Goal: Transaction & Acquisition: Purchase product/service

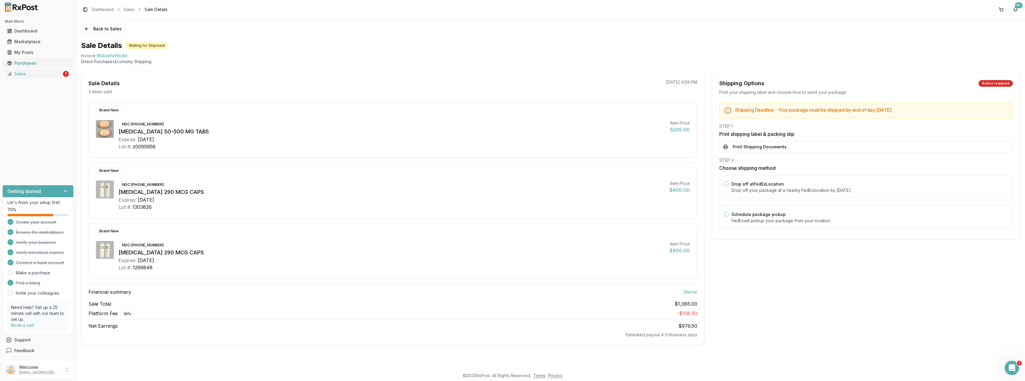
click at [27, 66] on link "Purchases" at bounding box center [38, 63] width 66 height 11
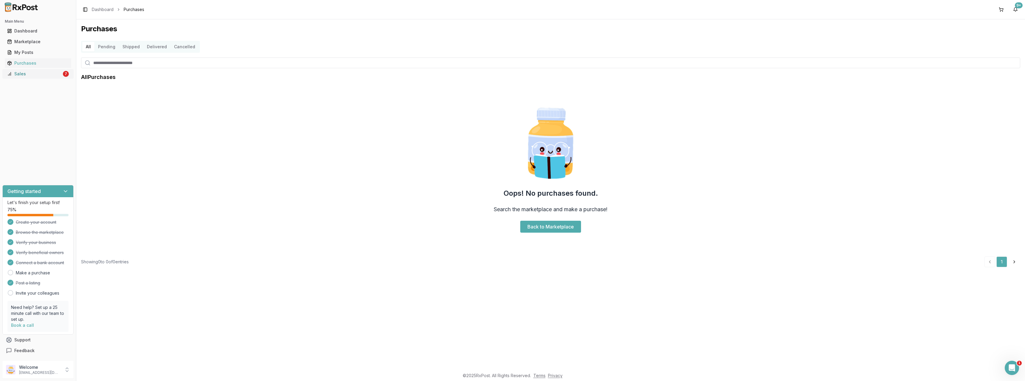
click at [30, 74] on div "Sales" at bounding box center [34, 74] width 55 height 6
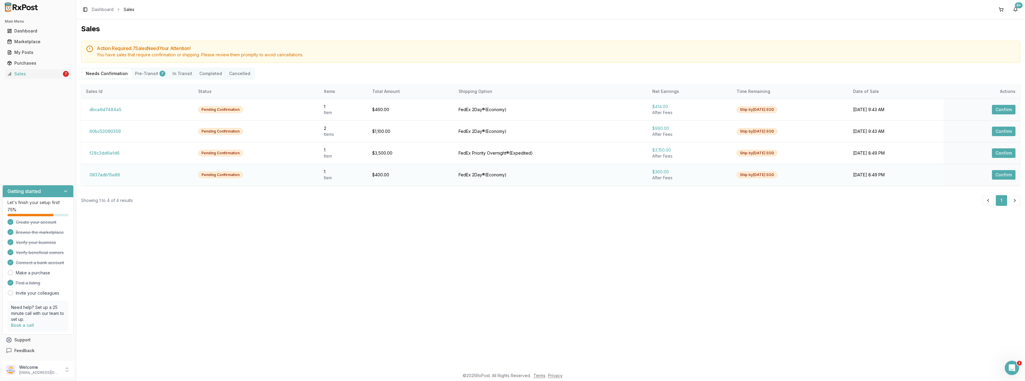
click at [1005, 175] on button "Confirm" at bounding box center [1004, 175] width 24 height 10
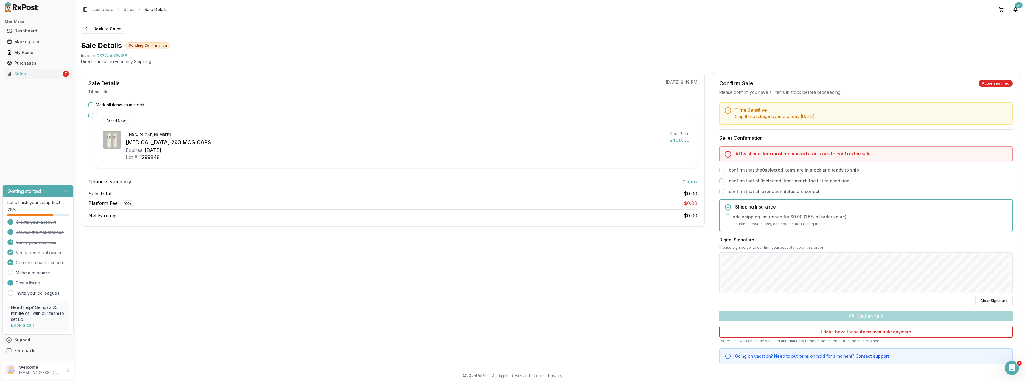
click at [92, 105] on button "Mark all items as in stock" at bounding box center [90, 104] width 5 height 5
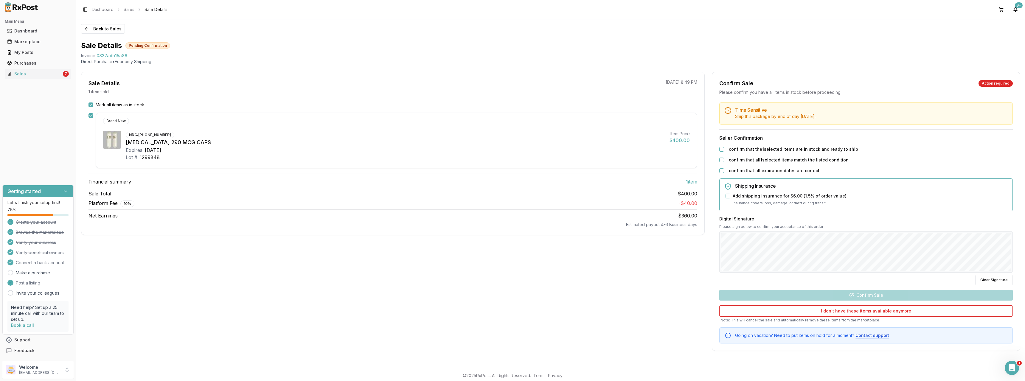
click at [721, 151] on button "I confirm that the 1 selected items are in stock and ready to ship" at bounding box center [721, 149] width 5 height 5
click at [721, 160] on button "I confirm that all 1 selected items match the listed condition" at bounding box center [721, 160] width 5 height 5
click at [721, 170] on button "I confirm that all expiration dates are correct" at bounding box center [721, 170] width 5 height 5
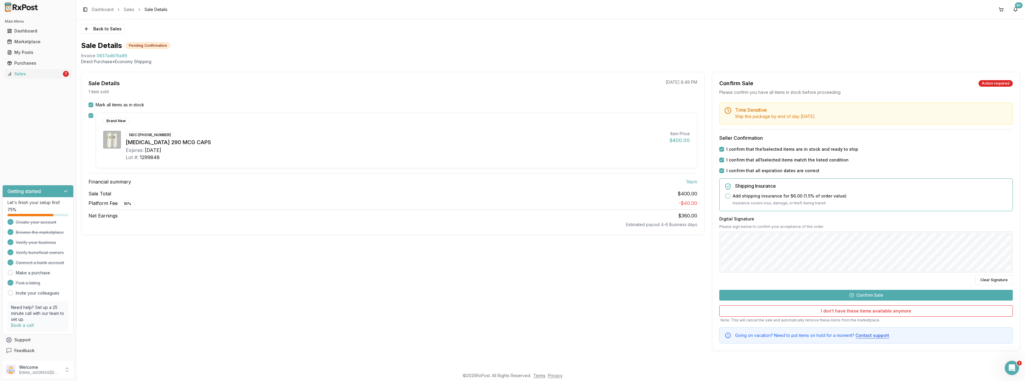
click at [942, 296] on button "Confirm Sale" at bounding box center [865, 295] width 293 height 11
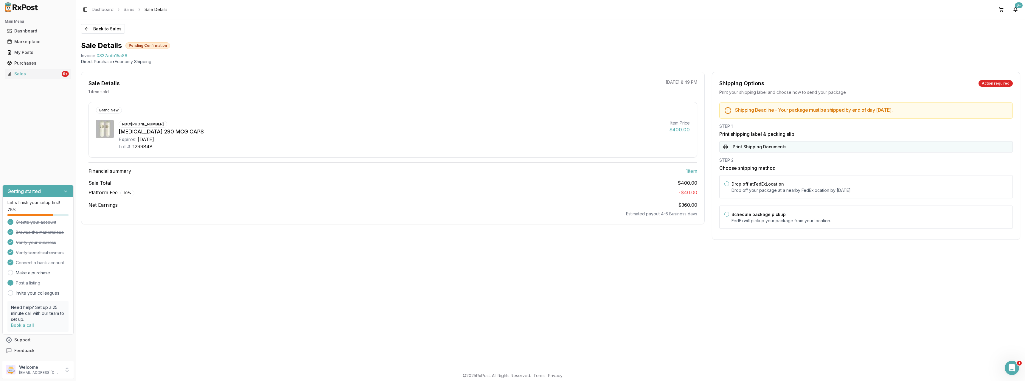
click at [744, 148] on button "Print Shipping Documents" at bounding box center [865, 146] width 293 height 11
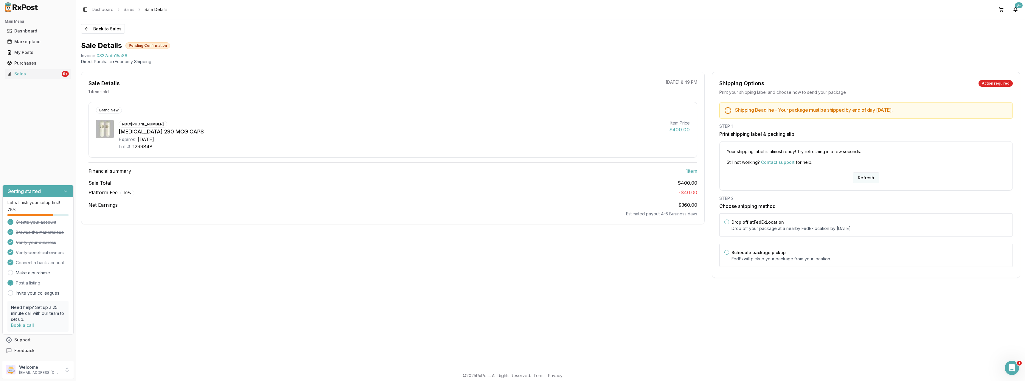
click at [865, 177] on button "Refresh" at bounding box center [866, 177] width 27 height 11
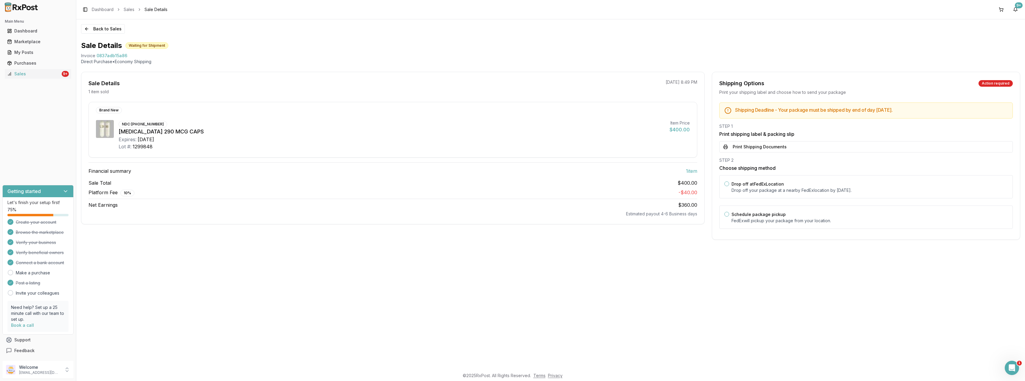
click at [743, 147] on button "Print Shipping Documents" at bounding box center [865, 146] width 293 height 11
click at [104, 33] on button "Back to Sales" at bounding box center [103, 29] width 44 height 10
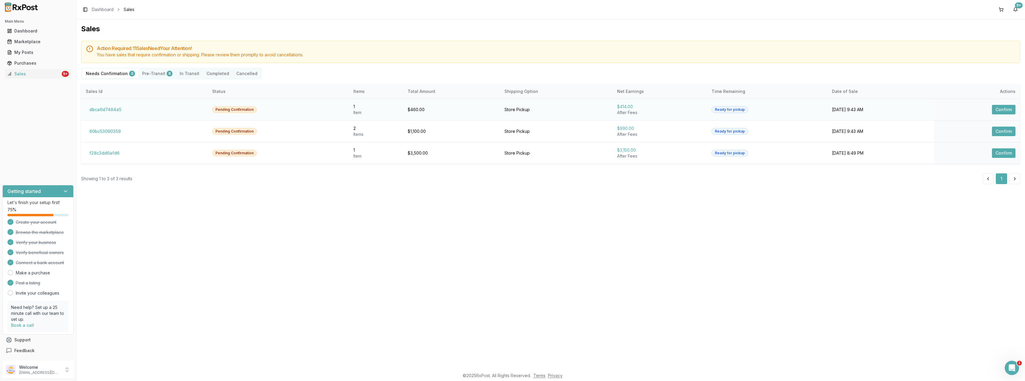
click at [1001, 107] on button "Confirm" at bounding box center [1004, 110] width 24 height 10
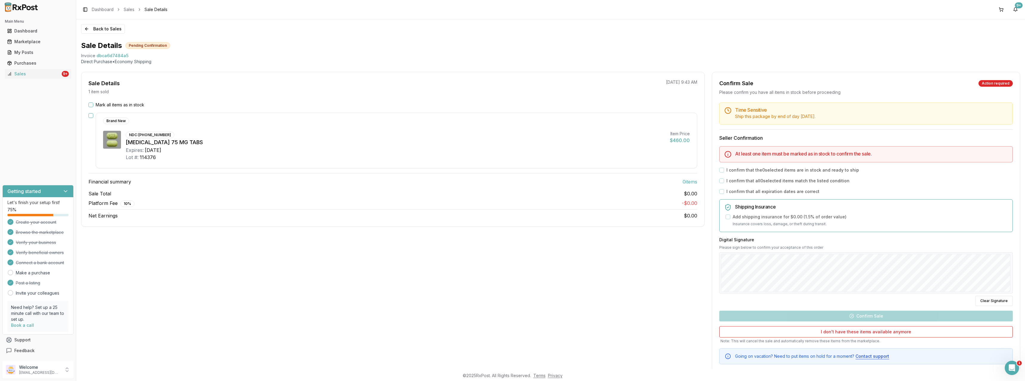
click at [111, 102] on label "Mark all items as in stock" at bounding box center [120, 105] width 49 height 6
click at [93, 102] on button "Mark all items as in stock" at bounding box center [90, 104] width 5 height 5
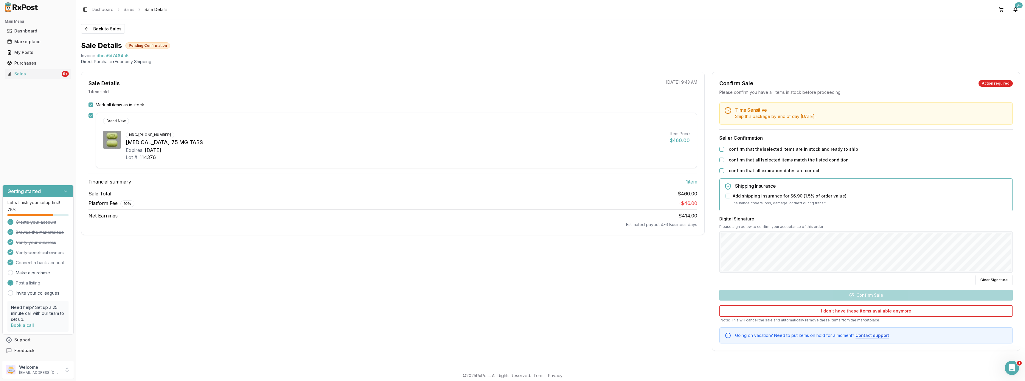
click at [721, 149] on button "I confirm that the 1 selected items are in stock and ready to ship" at bounding box center [721, 149] width 5 height 5
click at [721, 160] on button "I confirm that all 1 selected items match the listed condition" at bounding box center [721, 160] width 5 height 5
drag, startPoint x: 721, startPoint y: 168, endPoint x: 726, endPoint y: 177, distance: 10.0
click at [721, 169] on button "I confirm that all expiration dates are correct" at bounding box center [721, 170] width 5 height 5
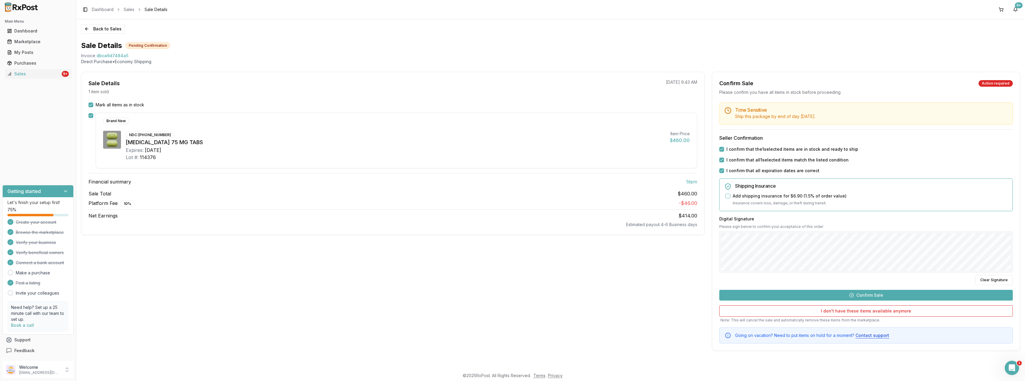
click at [928, 298] on button "Confirm Sale" at bounding box center [865, 295] width 293 height 11
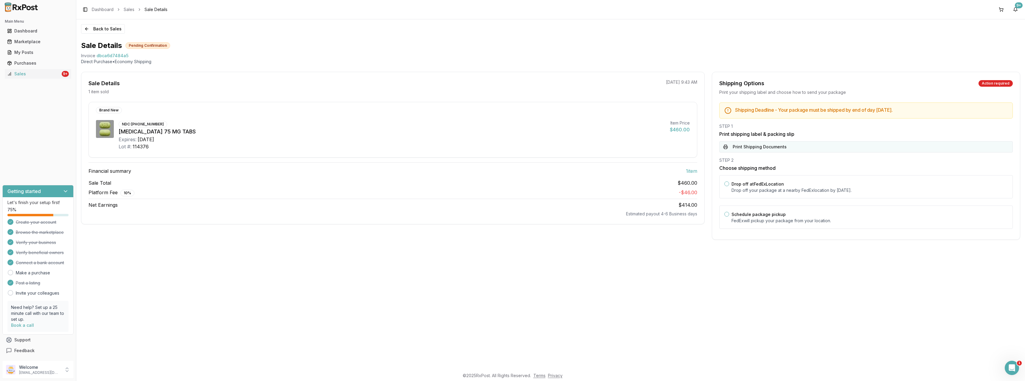
click at [772, 146] on button "Print Shipping Documents" at bounding box center [865, 146] width 293 height 11
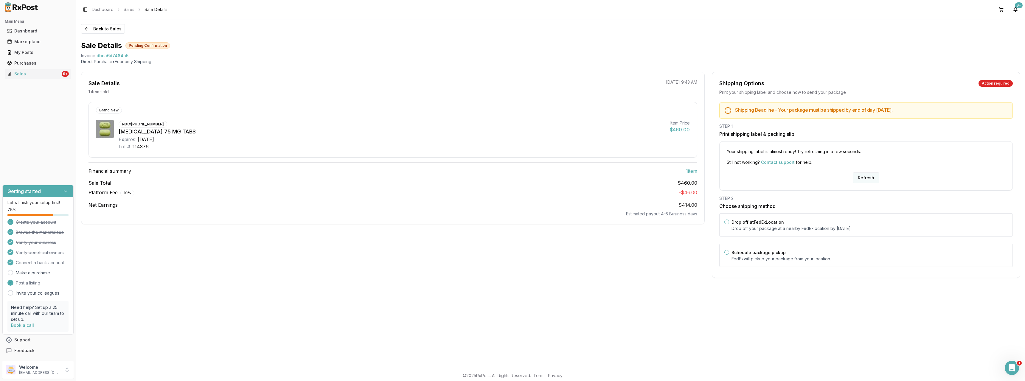
click at [873, 181] on button "Refresh" at bounding box center [866, 177] width 27 height 11
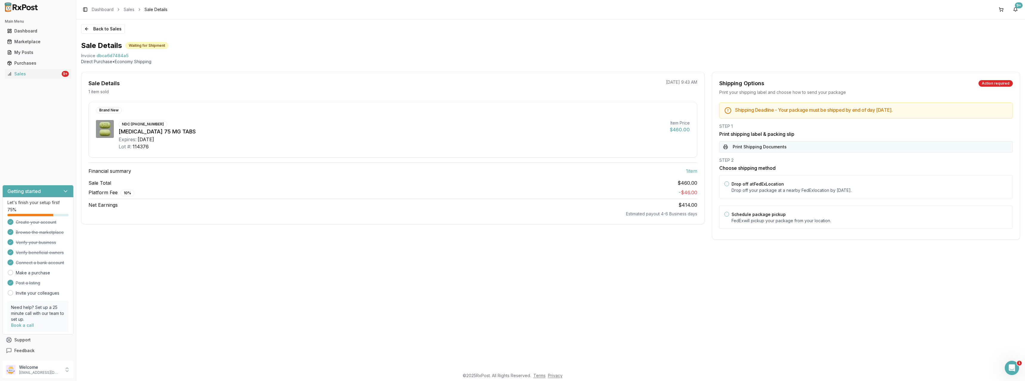
click at [760, 148] on button "Print Shipping Documents" at bounding box center [865, 146] width 293 height 11
click at [97, 29] on button "Back to Sales" at bounding box center [103, 29] width 44 height 10
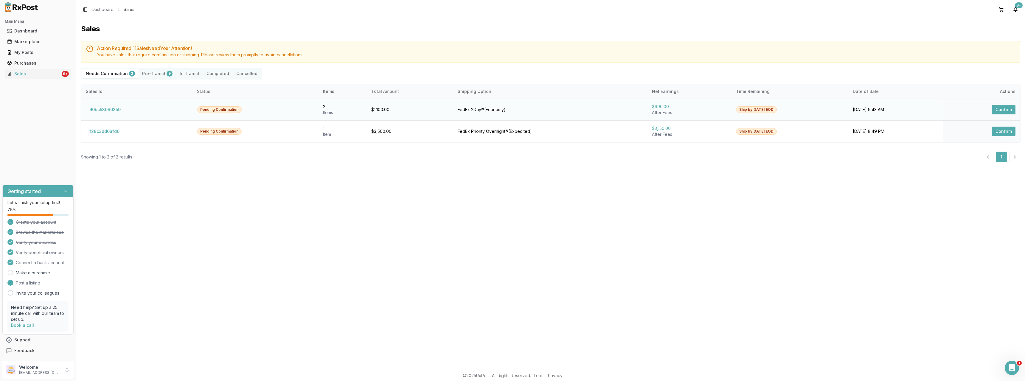
click at [1005, 109] on button "Confirm" at bounding box center [1004, 110] width 24 height 10
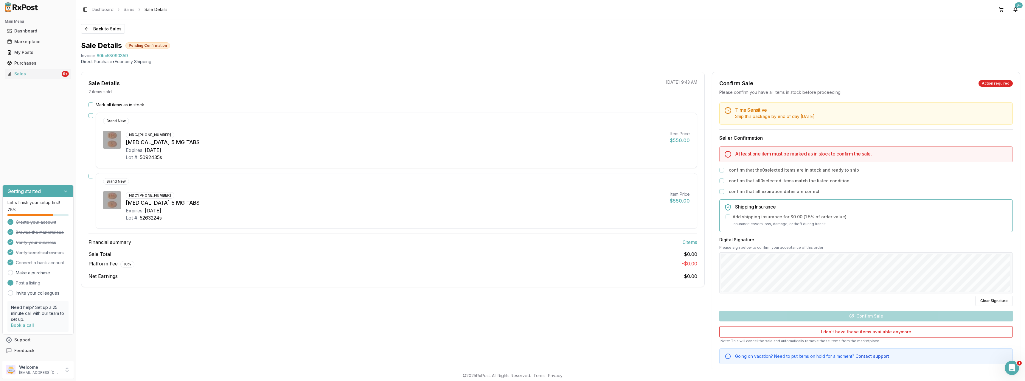
click at [92, 104] on button "Mark all items as in stock" at bounding box center [90, 104] width 5 height 5
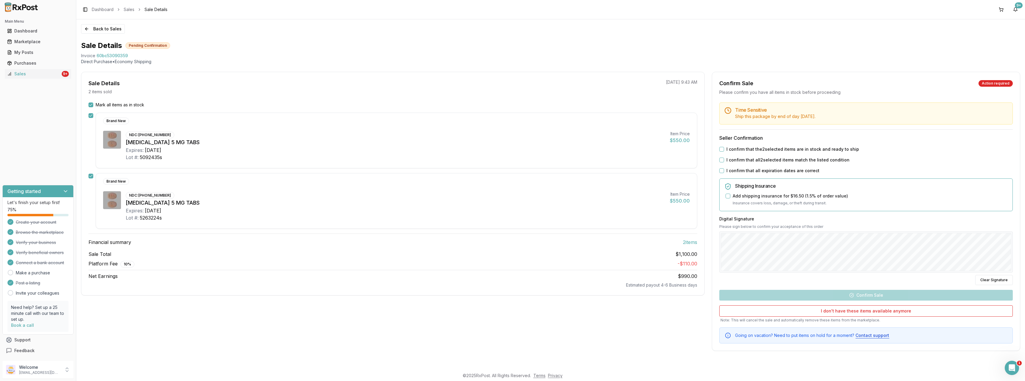
click at [722, 149] on button "I confirm that the 2 selected items are in stock and ready to ship" at bounding box center [721, 149] width 5 height 5
click at [721, 160] on button "I confirm that all 2 selected items match the listed condition" at bounding box center [721, 160] width 5 height 5
click at [722, 168] on button "I confirm that all expiration dates are correct" at bounding box center [721, 170] width 5 height 5
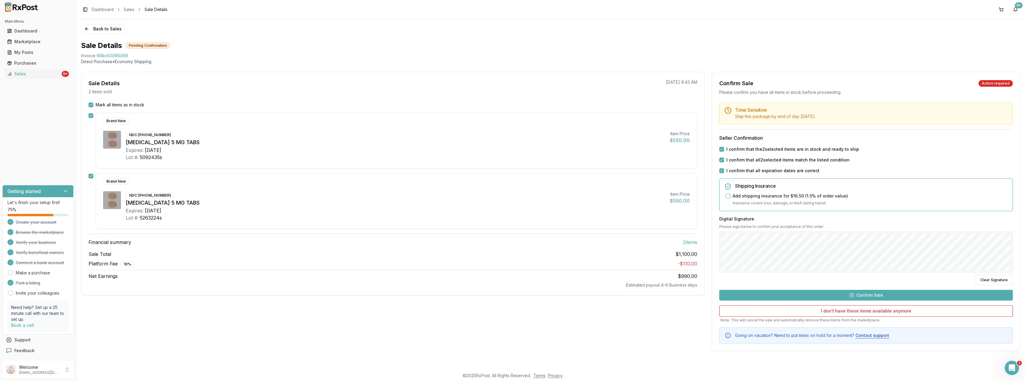
click at [869, 295] on button "Confirm Sale" at bounding box center [865, 295] width 293 height 11
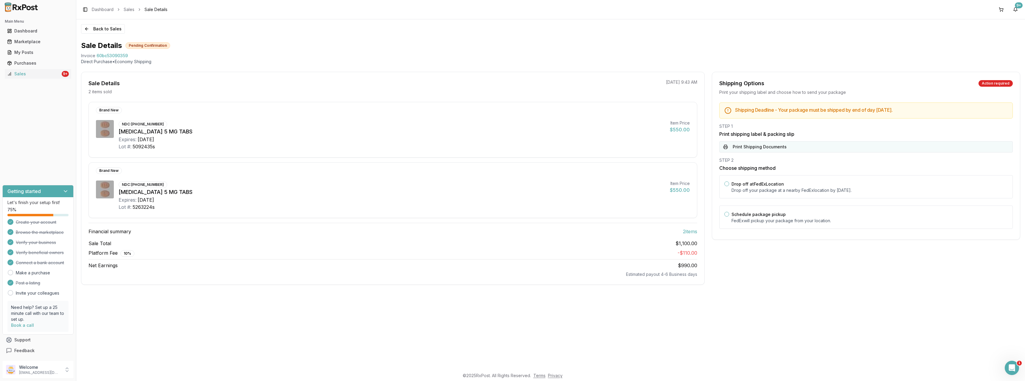
click at [745, 148] on button "Print Shipping Documents" at bounding box center [865, 146] width 293 height 11
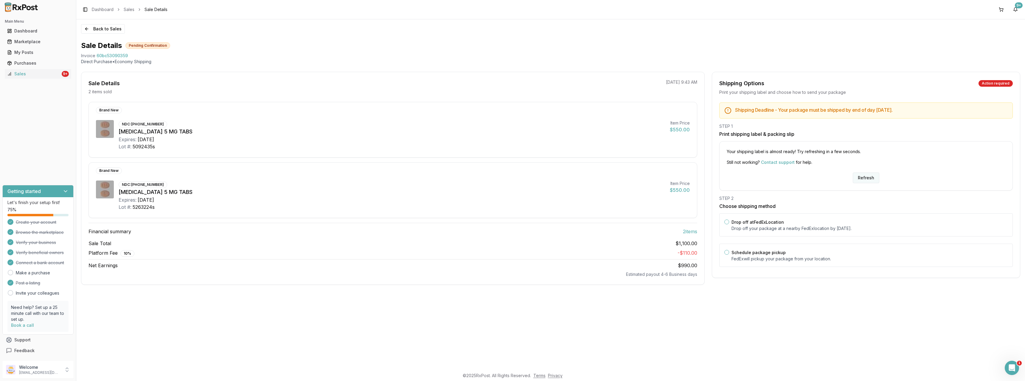
click at [867, 177] on button "Refresh" at bounding box center [866, 177] width 27 height 11
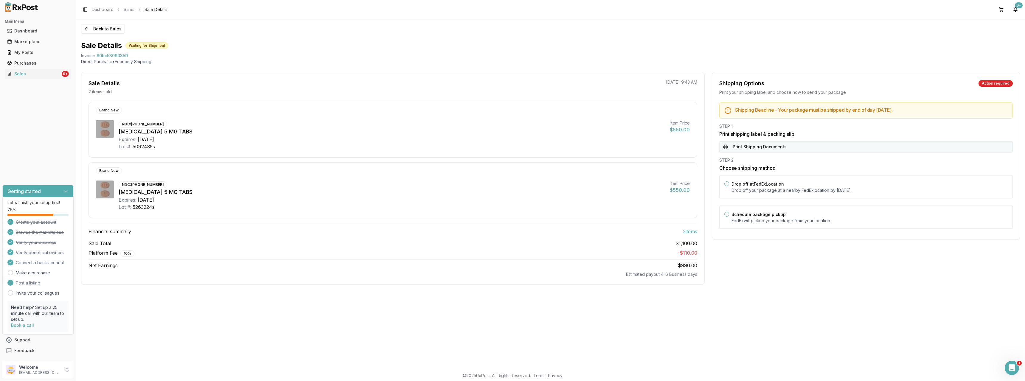
click at [763, 149] on button "Print Shipping Documents" at bounding box center [865, 146] width 293 height 11
click at [109, 29] on button "Back to Sales" at bounding box center [103, 29] width 44 height 10
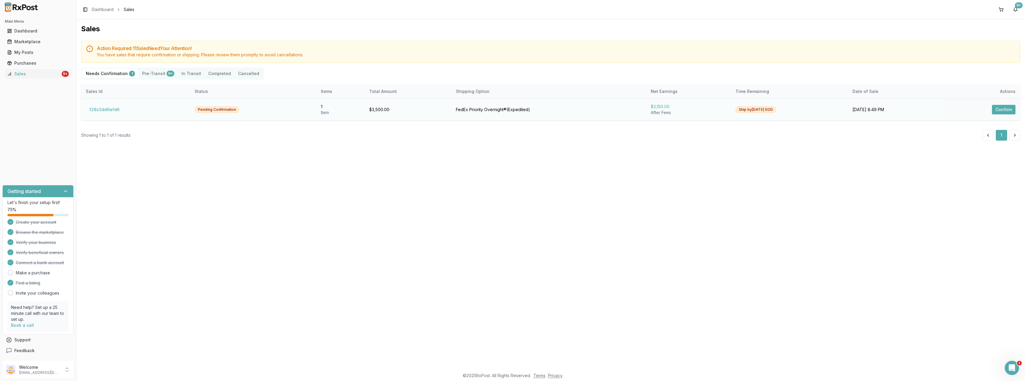
click at [1001, 111] on button "Confirm" at bounding box center [1004, 110] width 24 height 10
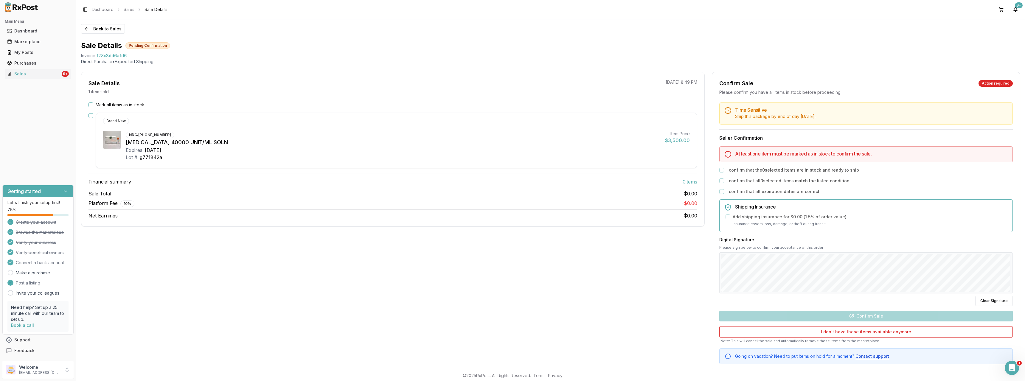
click at [93, 106] on button "Mark all items as in stock" at bounding box center [90, 104] width 5 height 5
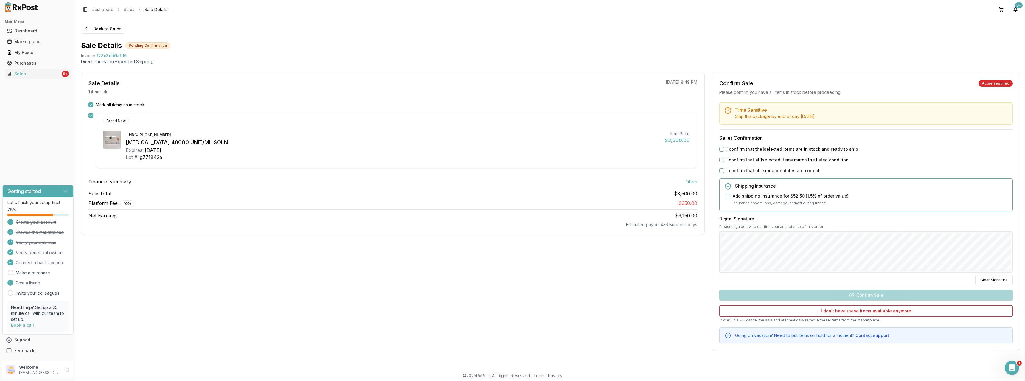
click at [720, 149] on button "I confirm that the 1 selected items are in stock and ready to ship" at bounding box center [721, 149] width 5 height 5
click at [722, 162] on div "I confirm that all 1 selected items match the listed condition" at bounding box center [865, 160] width 293 height 6
click at [722, 160] on button "I confirm that all 1 selected items match the listed condition" at bounding box center [721, 160] width 5 height 5
click at [722, 170] on button "I confirm that all expiration dates are correct" at bounding box center [721, 170] width 5 height 5
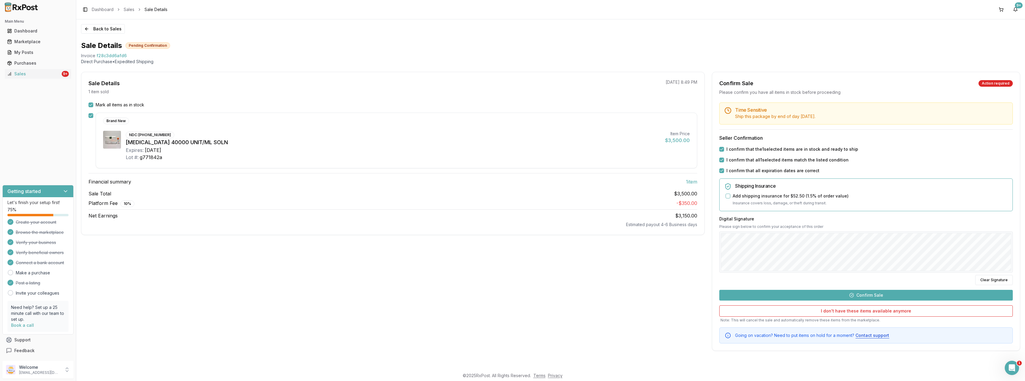
click at [883, 296] on button "Confirm Sale" at bounding box center [865, 295] width 293 height 11
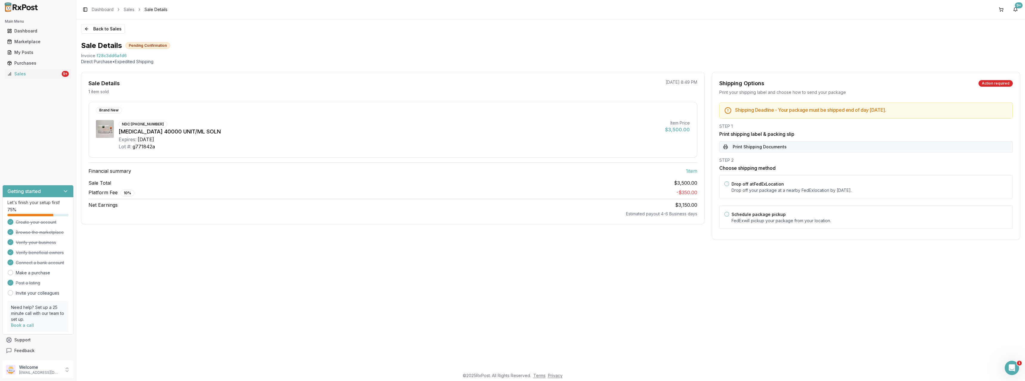
click at [777, 142] on button "Print Shipping Documents" at bounding box center [865, 146] width 293 height 11
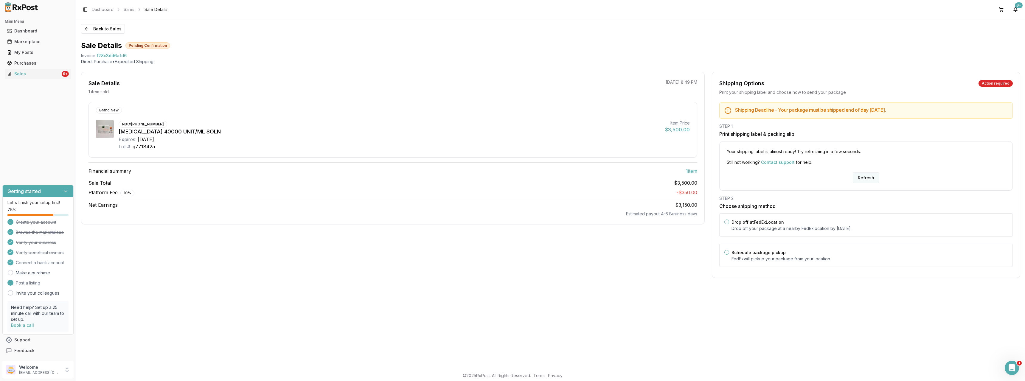
click at [868, 178] on button "Refresh" at bounding box center [866, 177] width 27 height 11
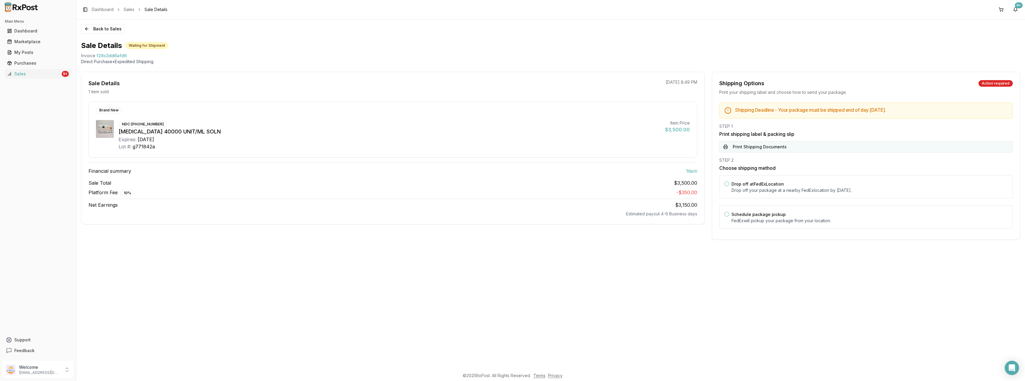
click at [798, 143] on button "Print Shipping Documents" at bounding box center [865, 146] width 293 height 11
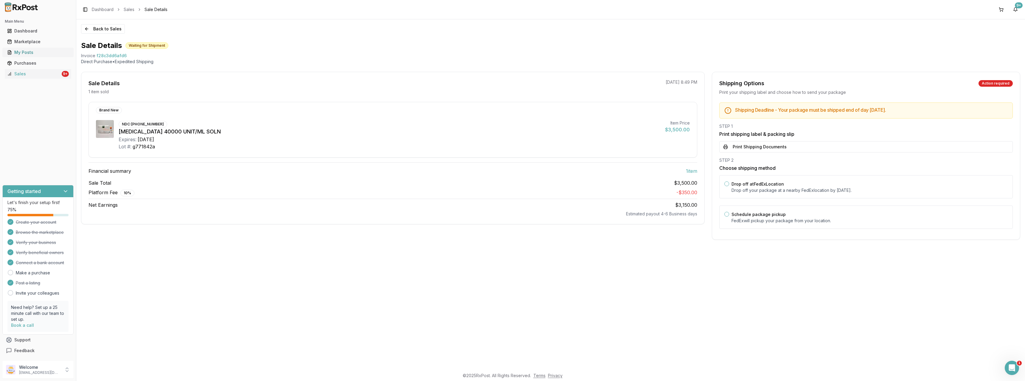
click at [26, 54] on div "My Posts" at bounding box center [38, 52] width 62 height 6
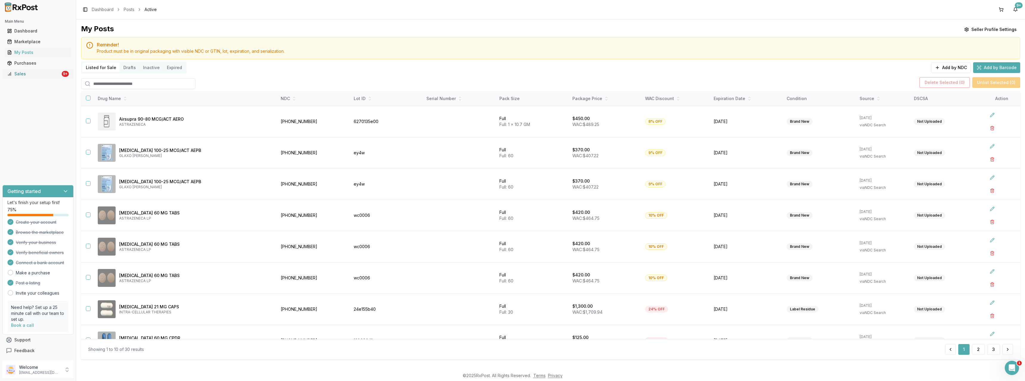
click at [28, 75] on div "Sales" at bounding box center [33, 74] width 53 height 6
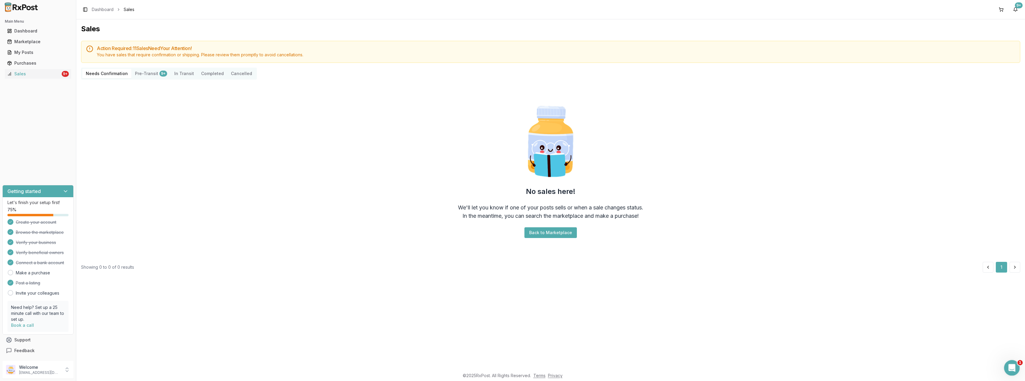
click at [1011, 369] on icon "Open Intercom Messenger" at bounding box center [1011, 367] width 10 height 10
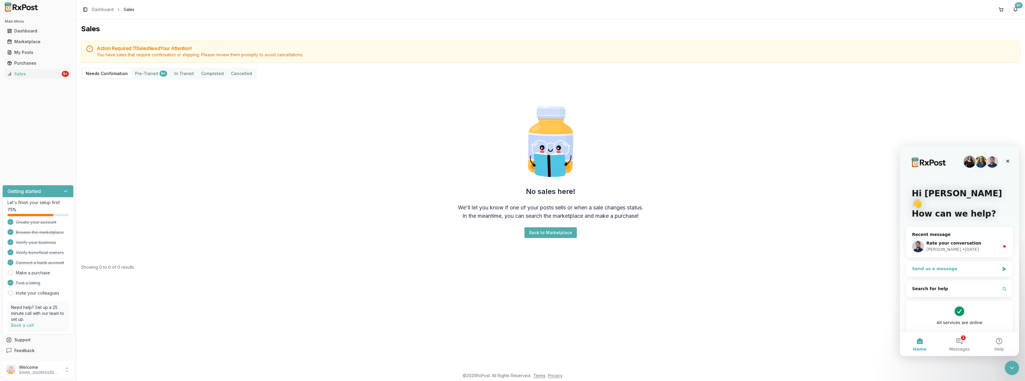
click at [963, 266] on div "Send us a message" at bounding box center [955, 269] width 87 height 6
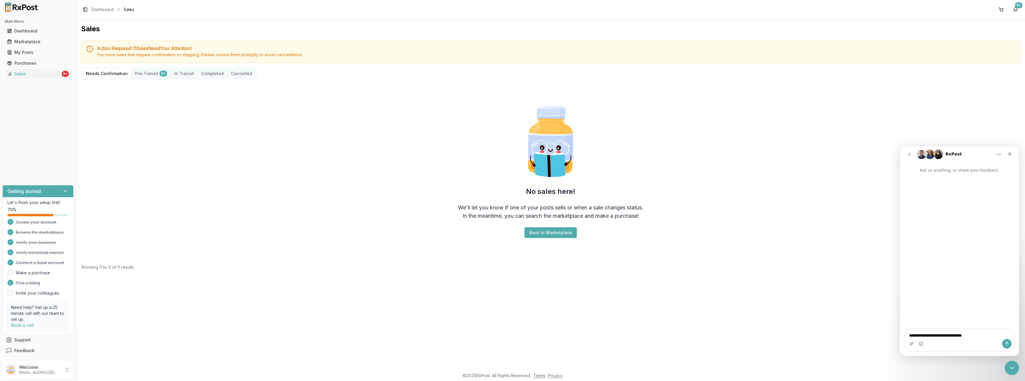
type textarea "**********"
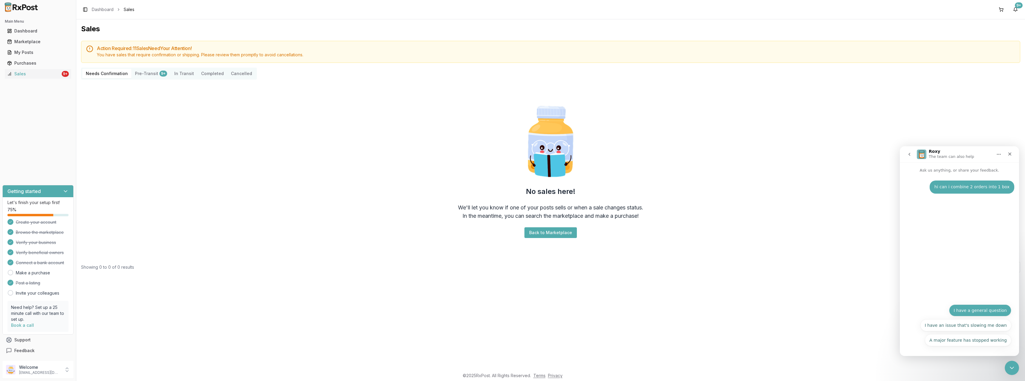
click at [979, 309] on button "I have a general question" at bounding box center [980, 310] width 62 height 12
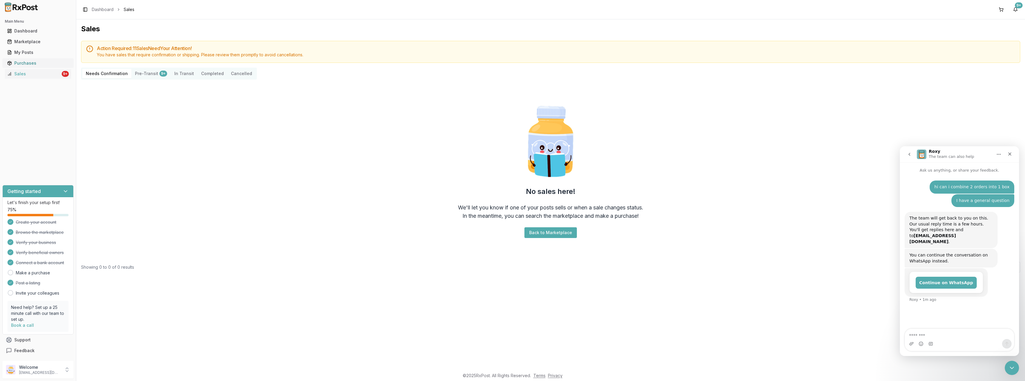
click at [34, 60] on div "Purchases" at bounding box center [38, 63] width 62 height 6
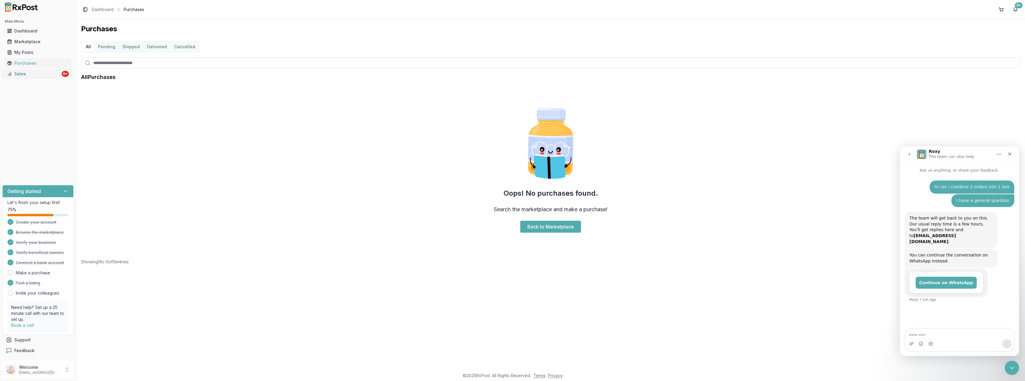
click at [30, 71] on div "Sales" at bounding box center [33, 74] width 53 height 6
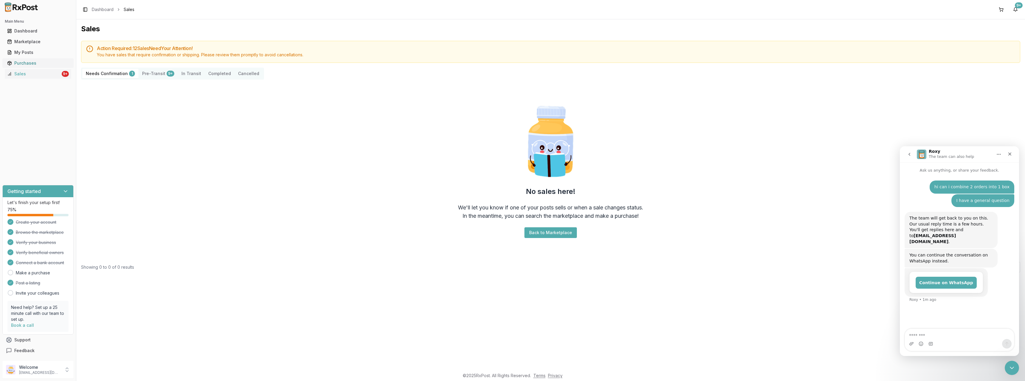
click at [43, 62] on div "Purchases" at bounding box center [38, 63] width 62 height 6
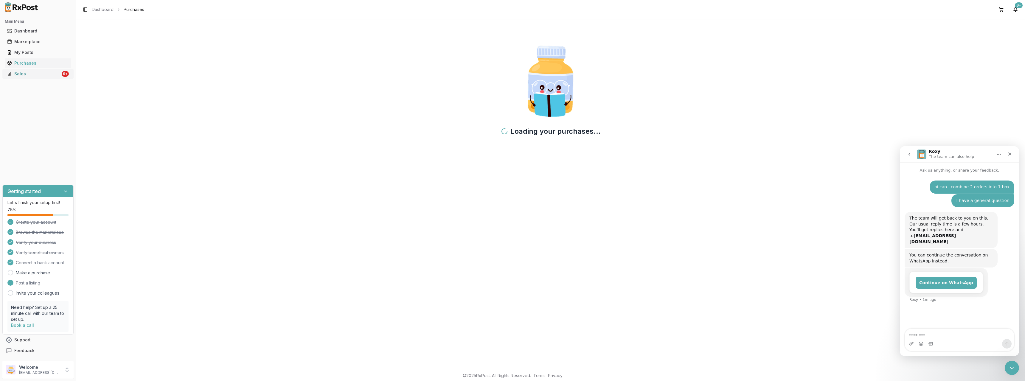
click at [32, 72] on div "Sales" at bounding box center [33, 74] width 53 height 6
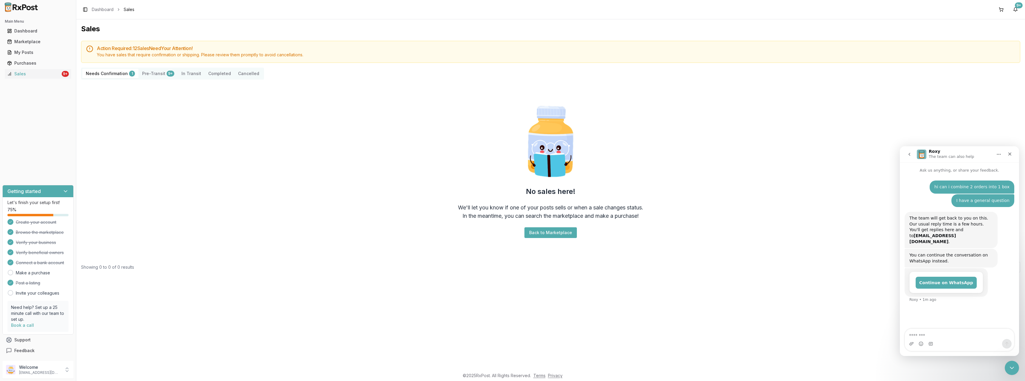
click at [109, 75] on Confirmation "Needs Confirmation 1" at bounding box center [110, 74] width 56 height 10
click at [550, 230] on button "Back to Marketplace" at bounding box center [550, 232] width 52 height 11
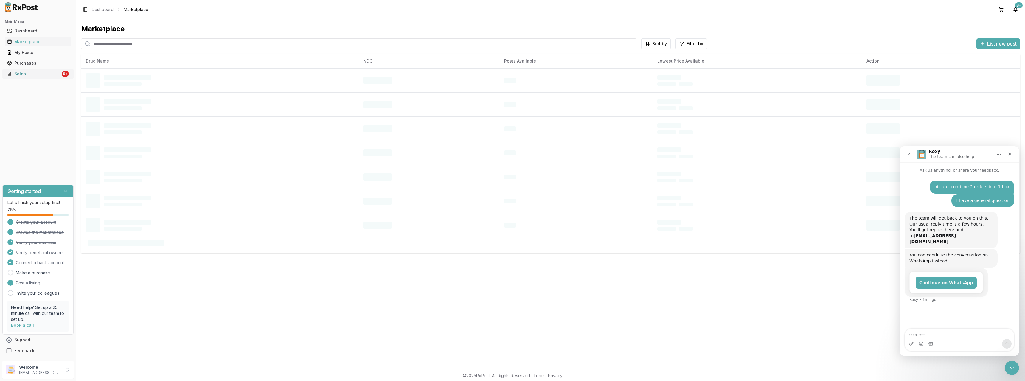
click at [31, 70] on link "Sales 9+" at bounding box center [38, 74] width 66 height 11
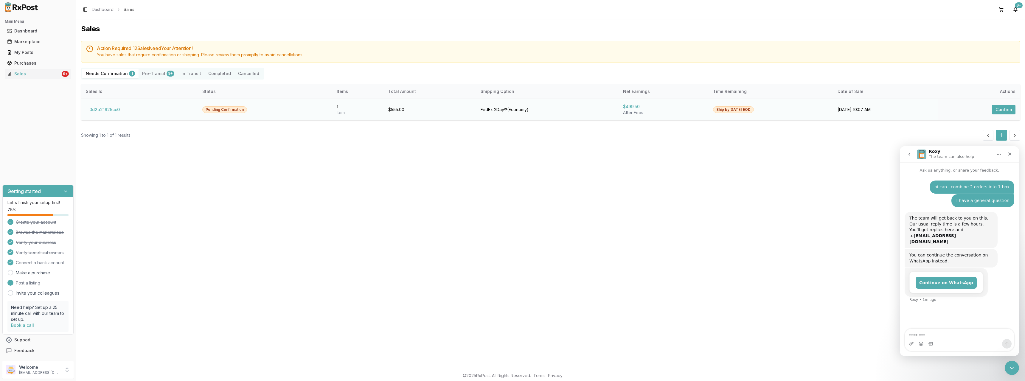
click at [1003, 108] on button "Confirm" at bounding box center [1004, 110] width 24 height 10
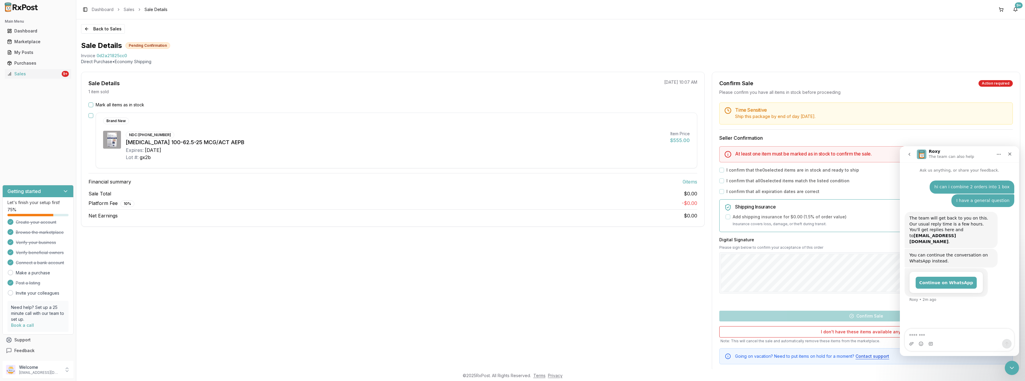
click at [91, 104] on button "Mark all items as in stock" at bounding box center [90, 104] width 5 height 5
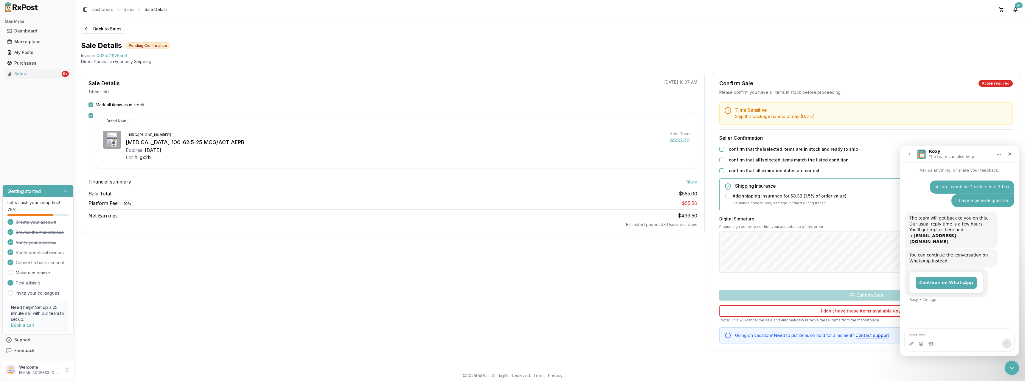
click at [721, 149] on button "I confirm that the 1 selected items are in stock and ready to ship" at bounding box center [721, 149] width 5 height 5
drag, startPoint x: 721, startPoint y: 159, endPoint x: 721, endPoint y: 164, distance: 5.1
click at [721, 161] on button "I confirm that all 1 selected items match the listed condition" at bounding box center [721, 160] width 5 height 5
click at [721, 165] on div "Time Sensitive Ship this package by end of day Tuesday, October 7th . Seller Co…" at bounding box center [866, 222] width 308 height 241
click at [721, 170] on button "I confirm that all expiration dates are correct" at bounding box center [721, 170] width 5 height 5
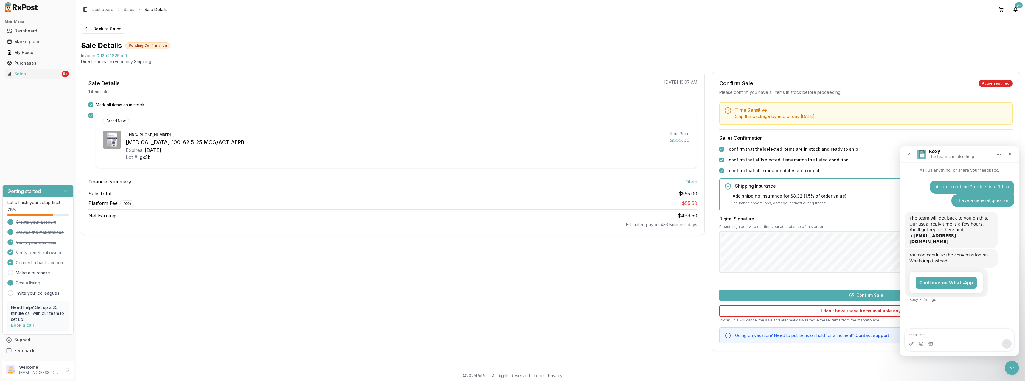
click at [848, 293] on button "Confirm Sale" at bounding box center [865, 295] width 293 height 11
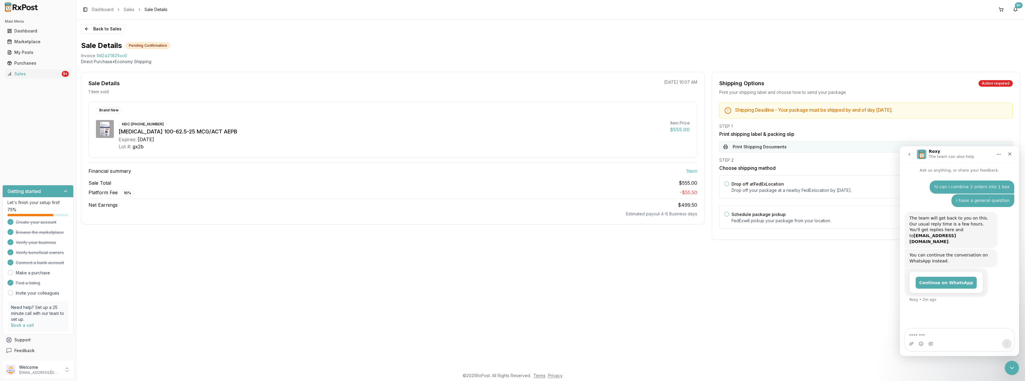
click at [742, 147] on button "Print Shipping Documents" at bounding box center [865, 146] width 293 height 11
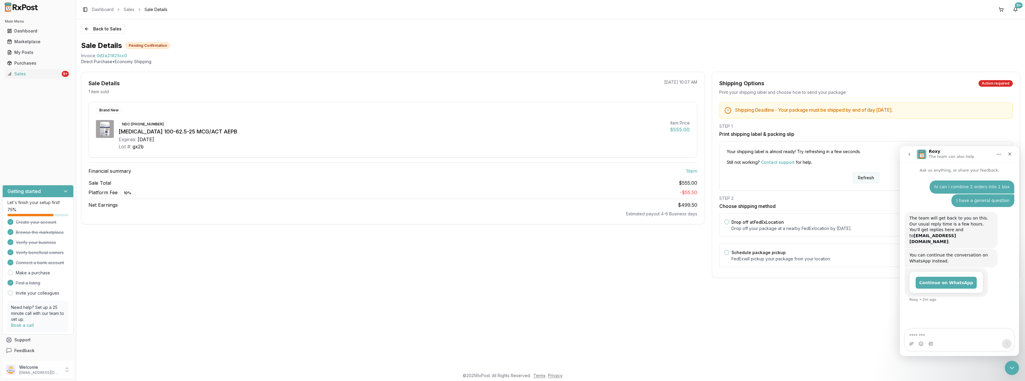
click at [864, 176] on button "Refresh" at bounding box center [866, 177] width 27 height 11
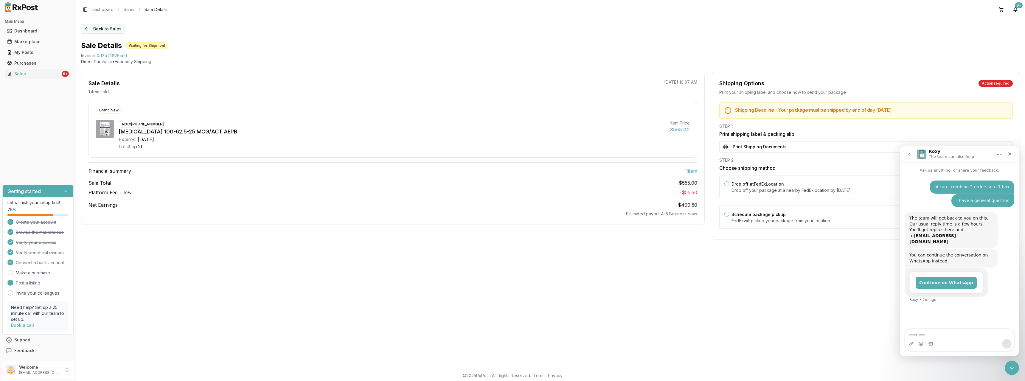
click at [93, 30] on button "Back to Sales" at bounding box center [103, 29] width 44 height 10
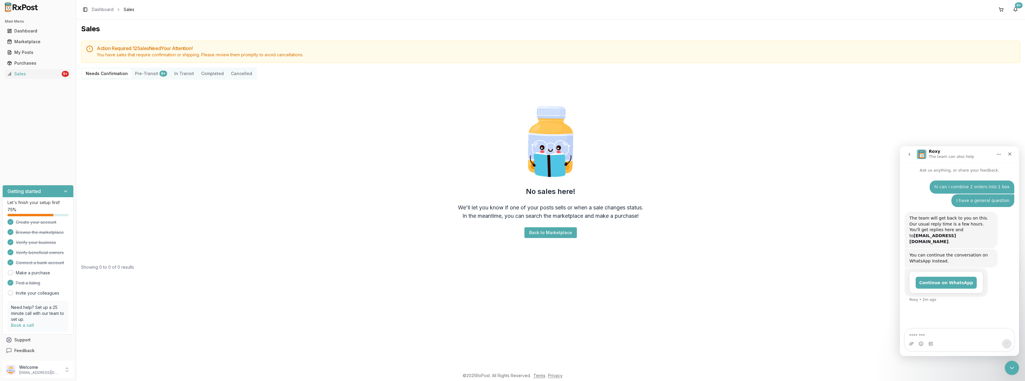
click at [140, 72] on button "Pre-Transit 9+" at bounding box center [150, 74] width 39 height 10
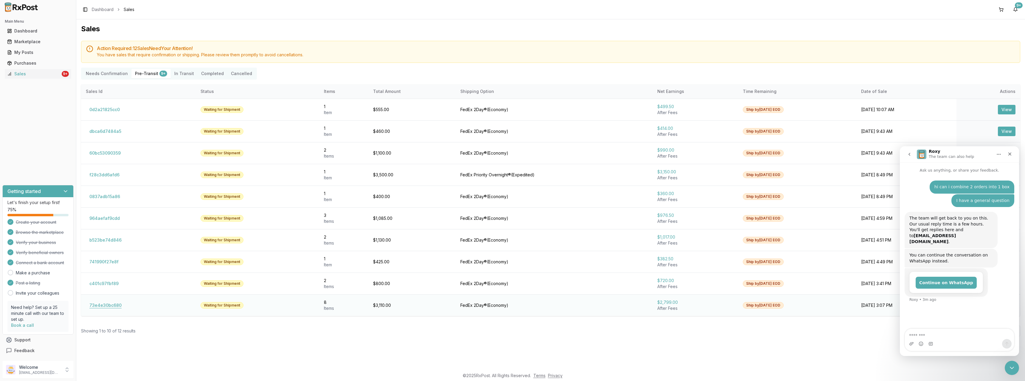
click at [104, 304] on button "73e4e30bc680" at bounding box center [105, 306] width 39 height 10
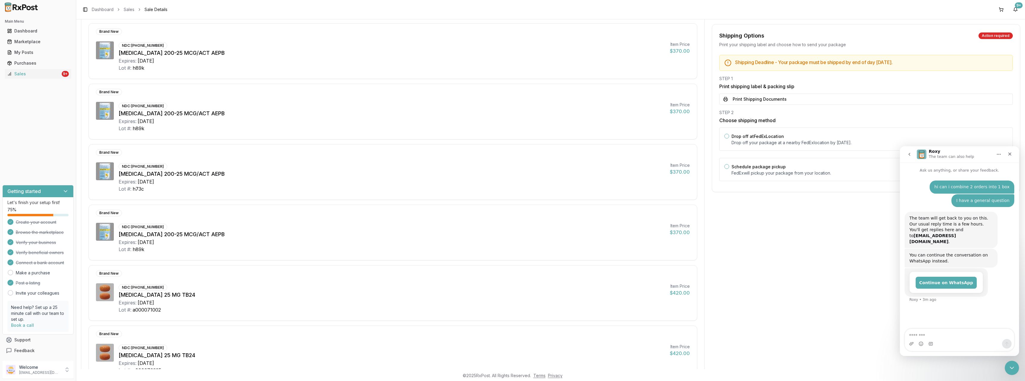
scroll to position [288, 0]
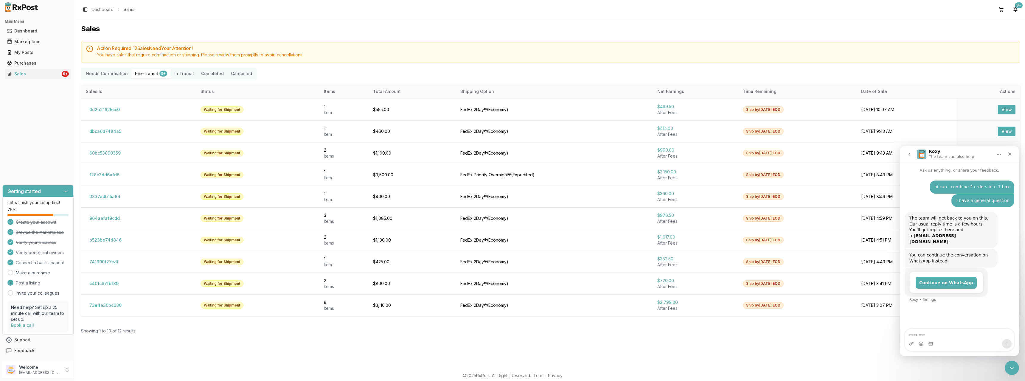
click at [998, 156] on icon "Home" at bounding box center [998, 154] width 5 height 5
click at [981, 154] on div "Roxy The team can also help" at bounding box center [955, 154] width 76 height 10
click at [1010, 363] on div "Close Intercom Messenger" at bounding box center [1011, 367] width 14 height 14
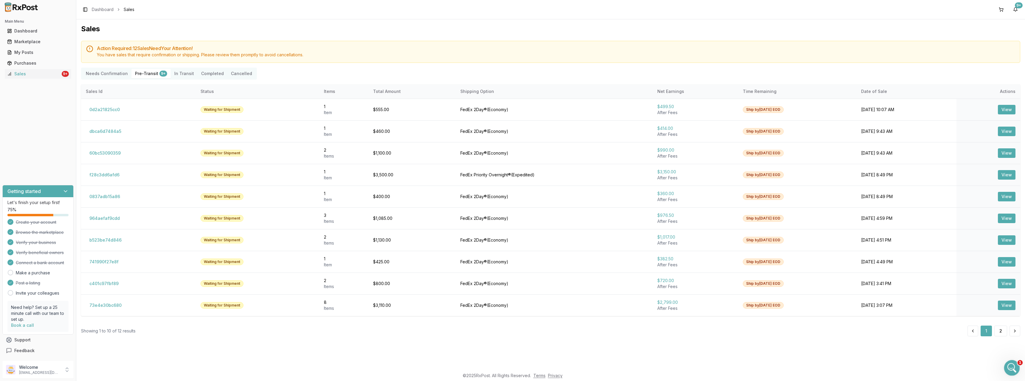
click at [1009, 366] on icon "Open Intercom Messenger" at bounding box center [1011, 367] width 10 height 10
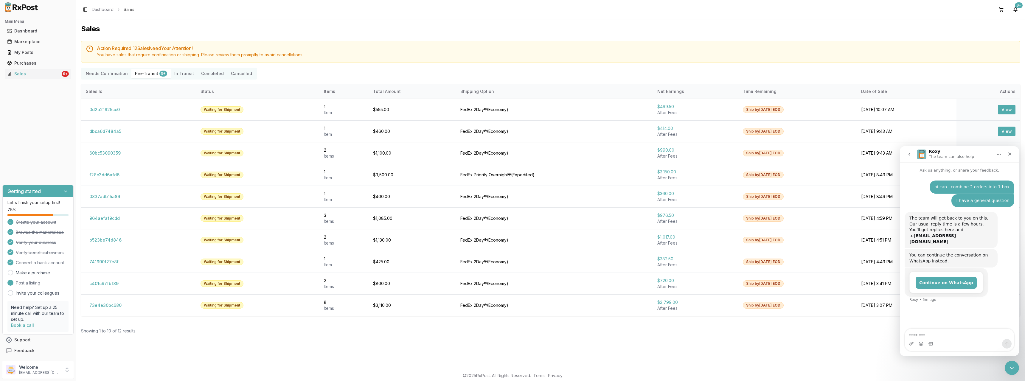
type textarea "*"
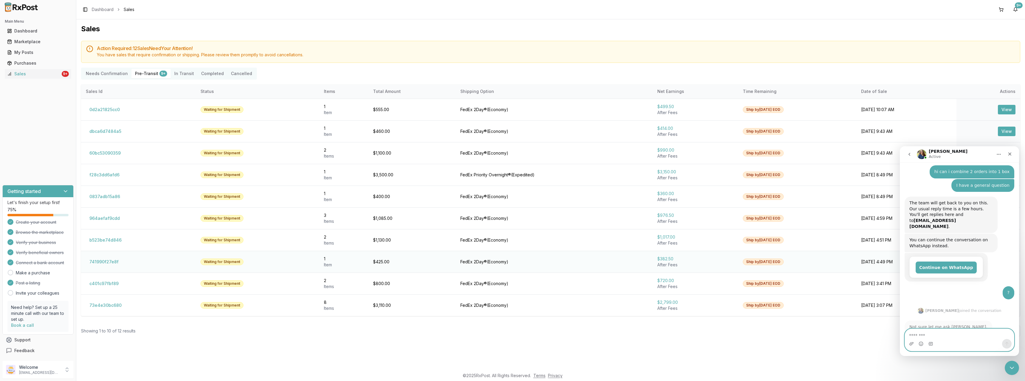
scroll to position [24, 0]
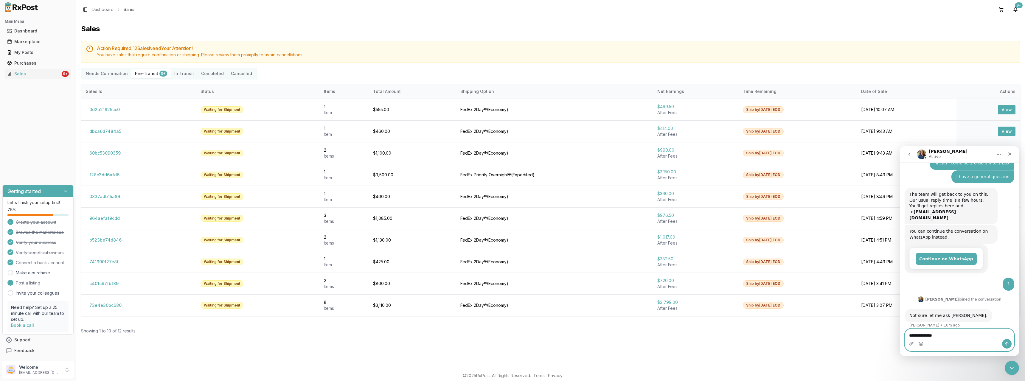
type textarea "**********"
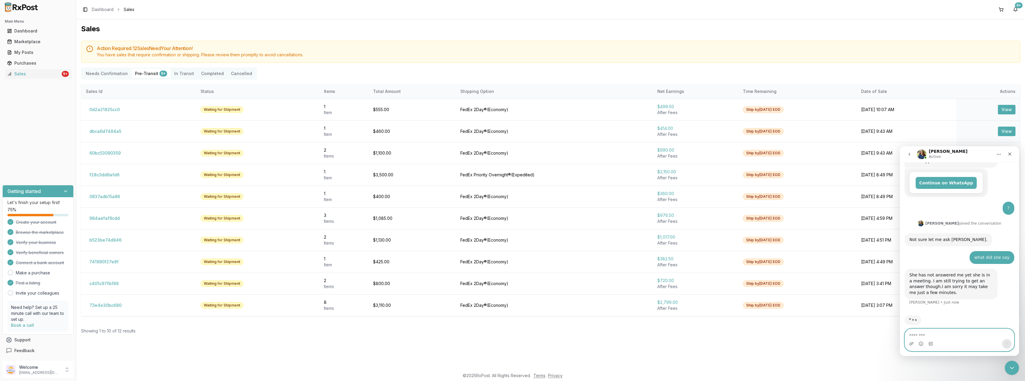
scroll to position [77, 0]
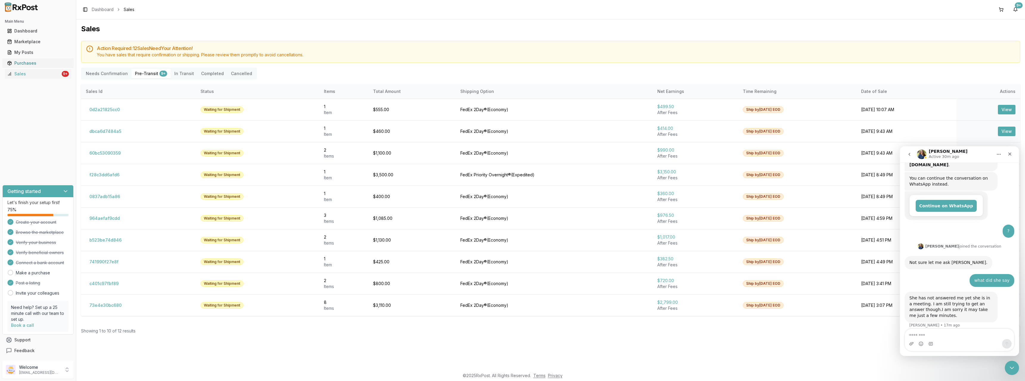
click at [33, 63] on div "Purchases" at bounding box center [38, 63] width 62 height 6
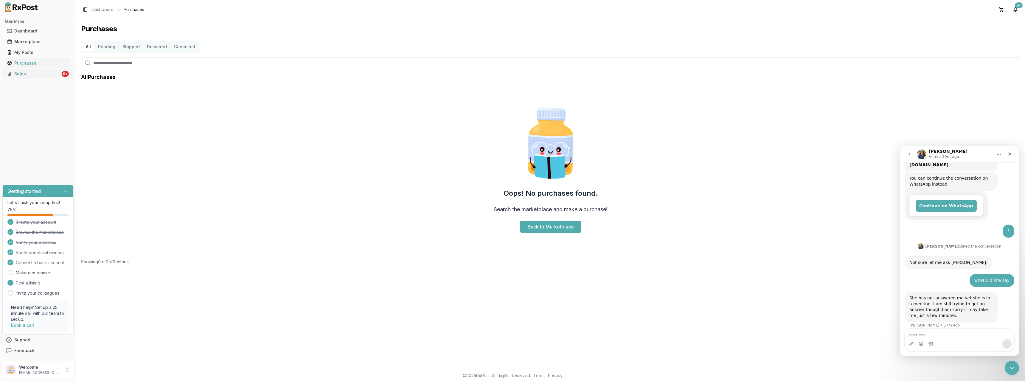
click at [30, 74] on div "Sales" at bounding box center [33, 74] width 53 height 6
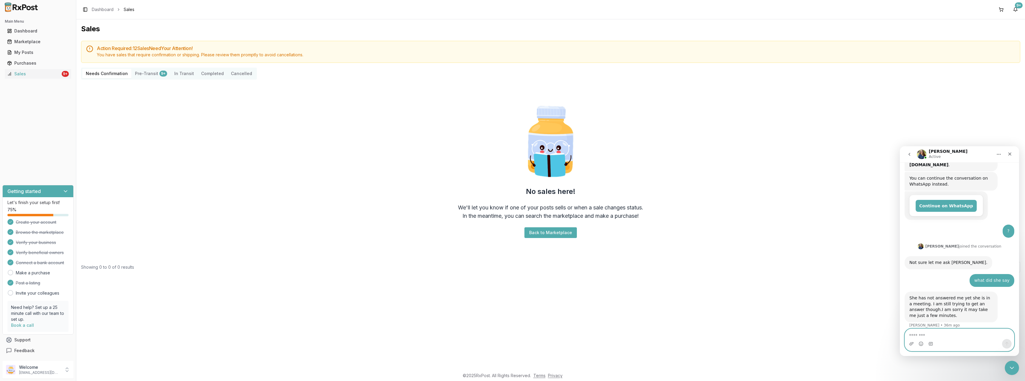
click at [957, 334] on textarea "Message…" at bounding box center [959, 334] width 109 height 10
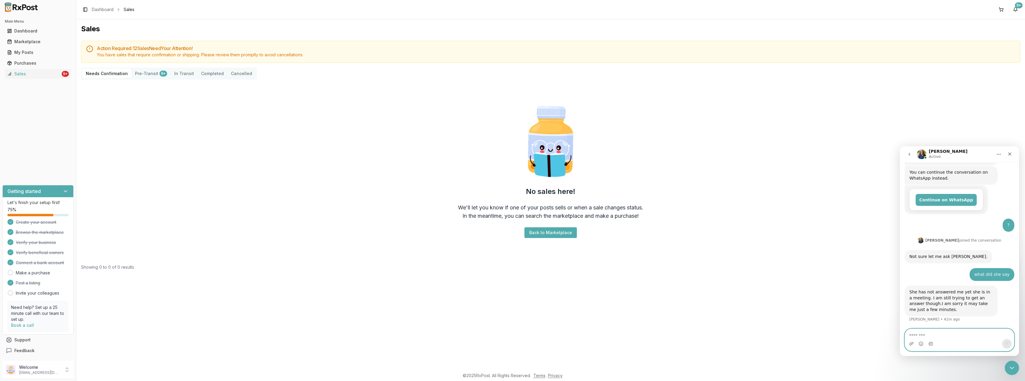
scroll to position [77, 0]
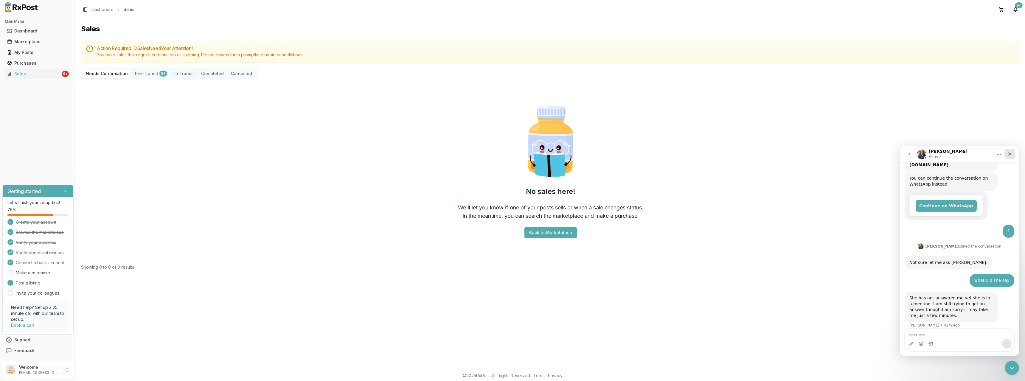
click at [1010, 154] on icon "Close" at bounding box center [1009, 154] width 3 height 3
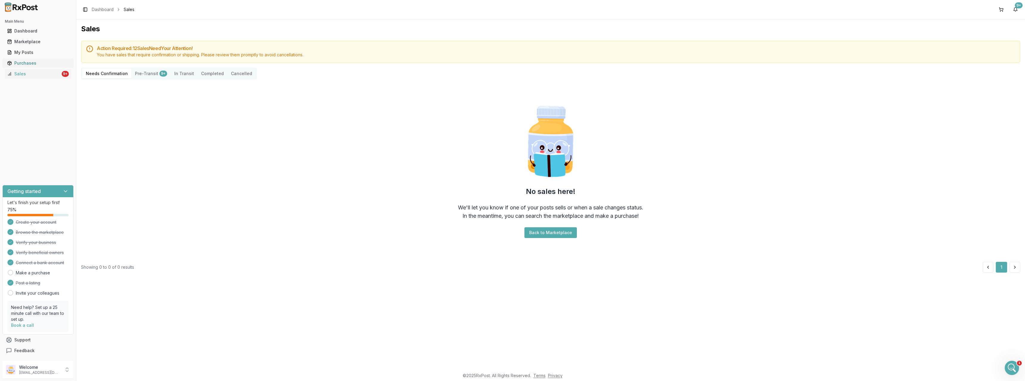
click at [25, 61] on div "Purchases" at bounding box center [38, 63] width 62 height 6
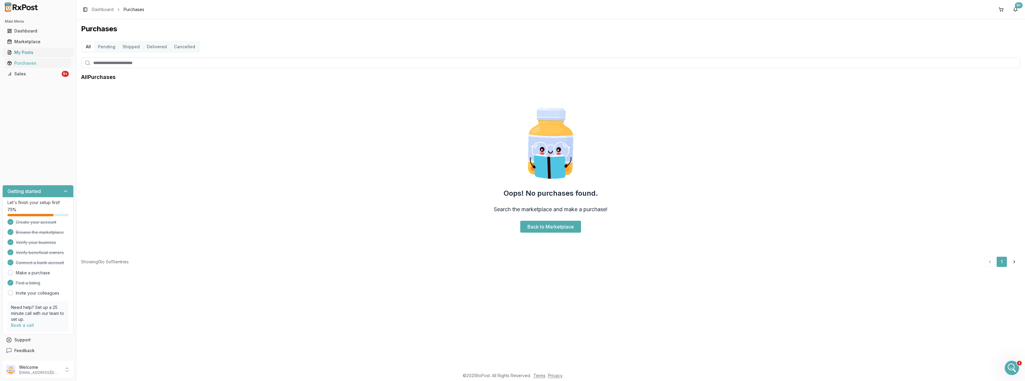
click at [28, 52] on div "My Posts" at bounding box center [38, 52] width 62 height 6
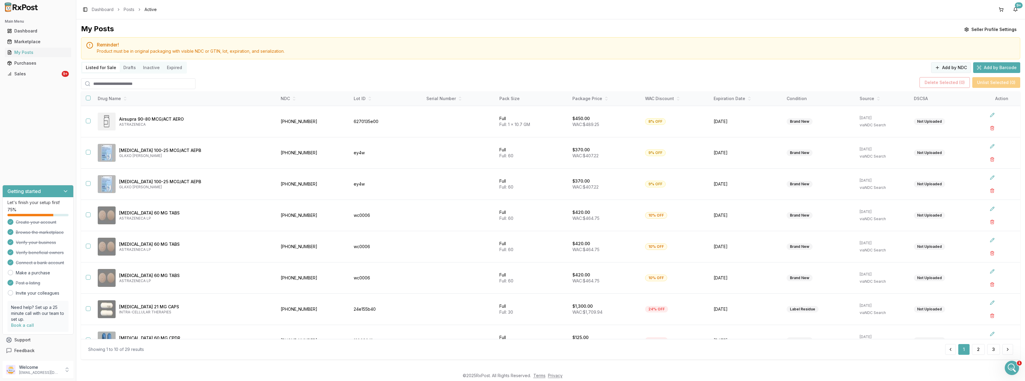
click at [949, 66] on button "Add by NDC" at bounding box center [951, 67] width 40 height 11
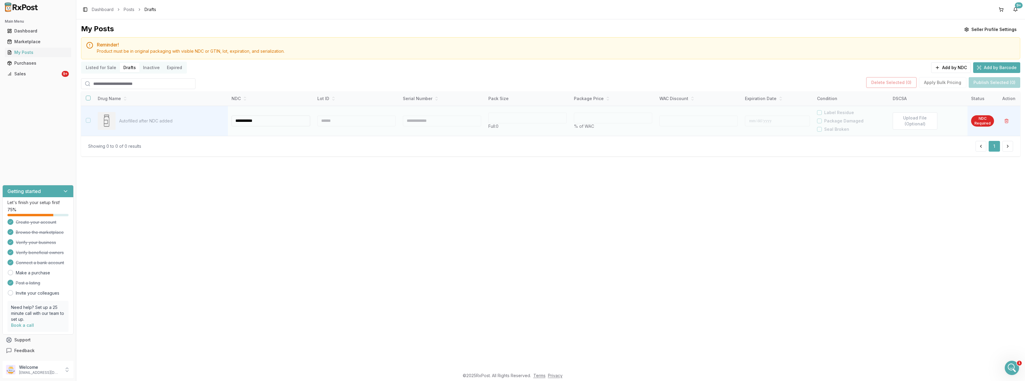
type input "**********"
type input "*"
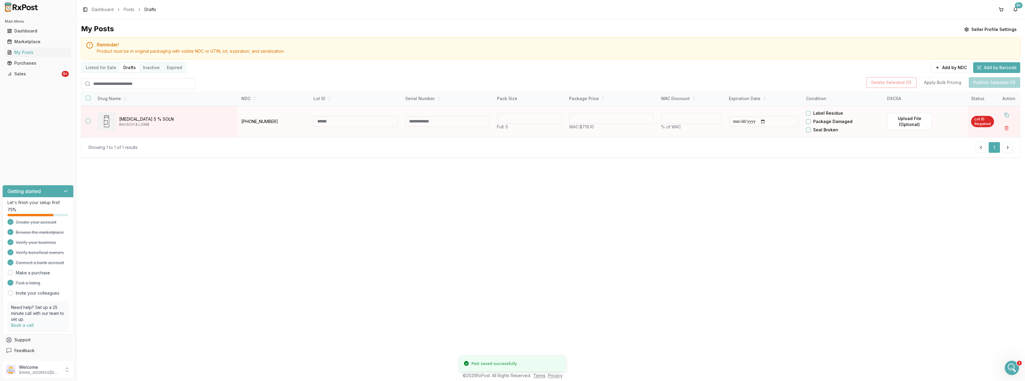
click at [324, 119] on input at bounding box center [355, 121] width 85 height 11
type input "*****"
click at [754, 122] on input "**********" at bounding box center [766, 121] width 70 height 11
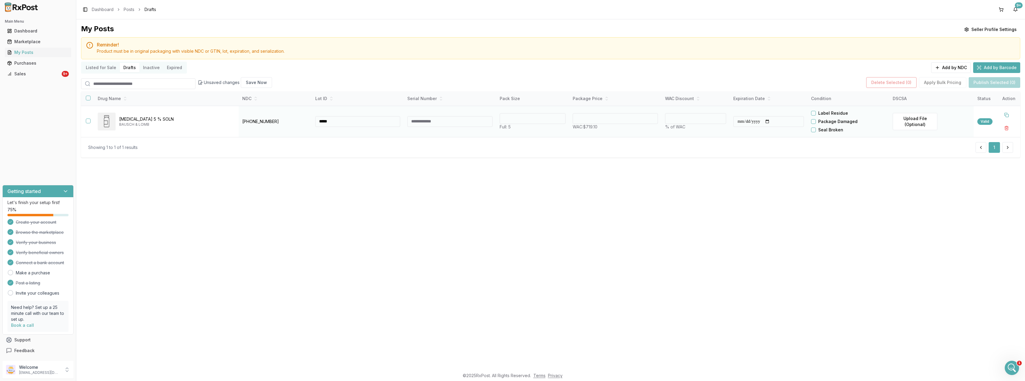
type input "**********"
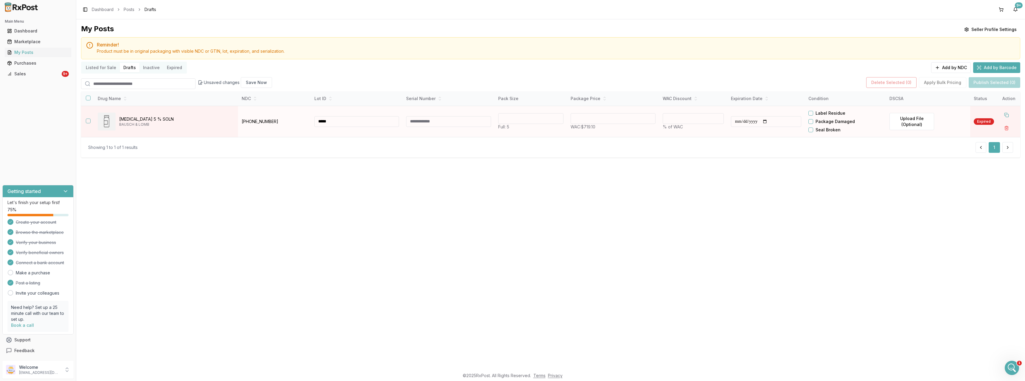
type input "**********"
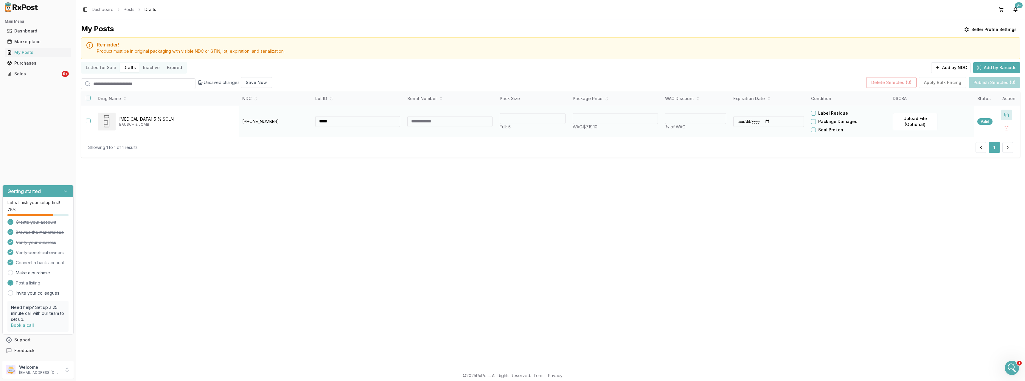
click at [1004, 116] on button at bounding box center [1006, 115] width 11 height 11
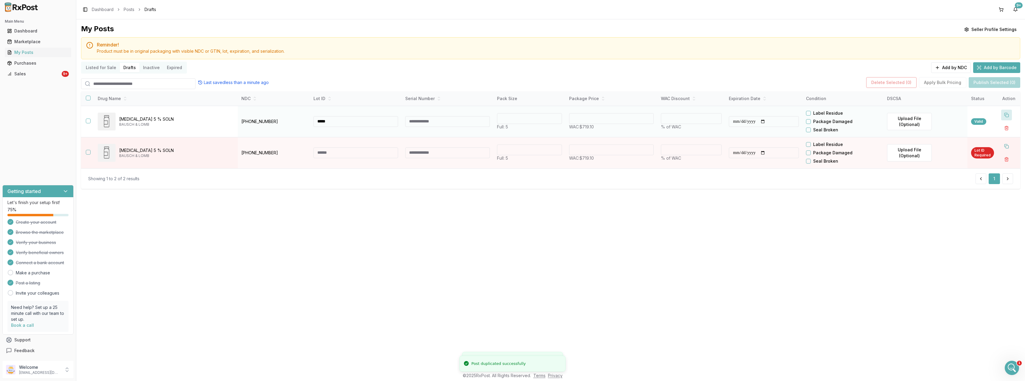
click at [1006, 114] on button at bounding box center [1006, 115] width 11 height 11
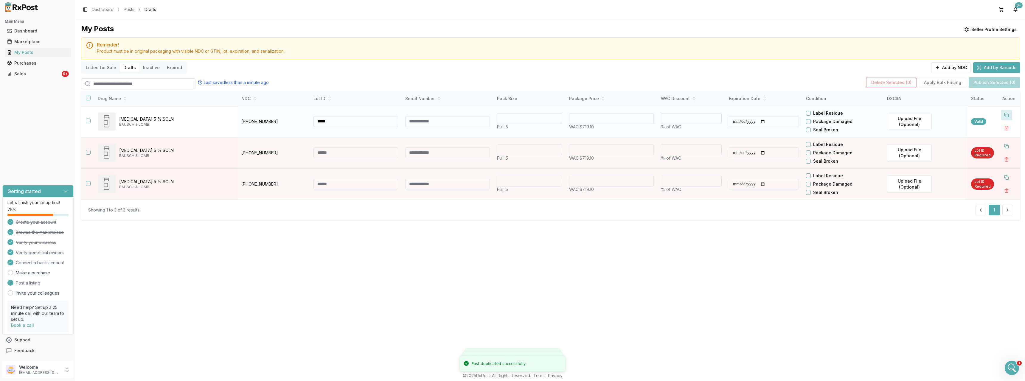
click at [1006, 114] on button at bounding box center [1006, 115] width 11 height 11
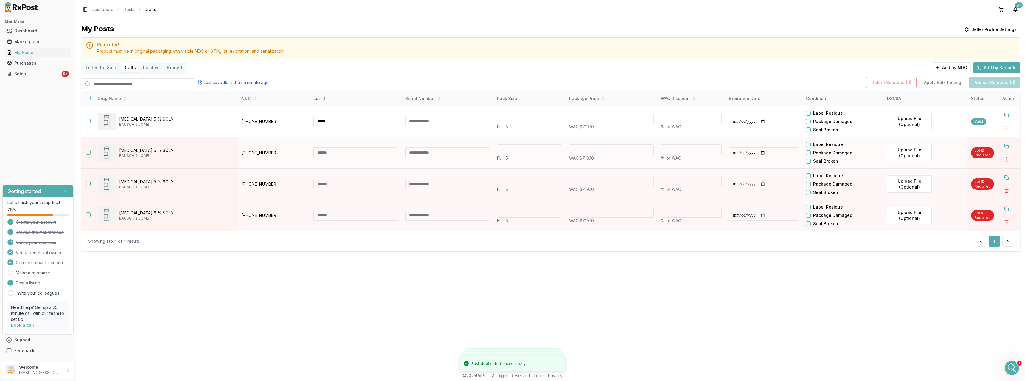
click at [329, 154] on input at bounding box center [355, 152] width 85 height 11
paste input "*****"
type input "*****"
click at [325, 186] on input at bounding box center [355, 184] width 85 height 11
paste input "*****"
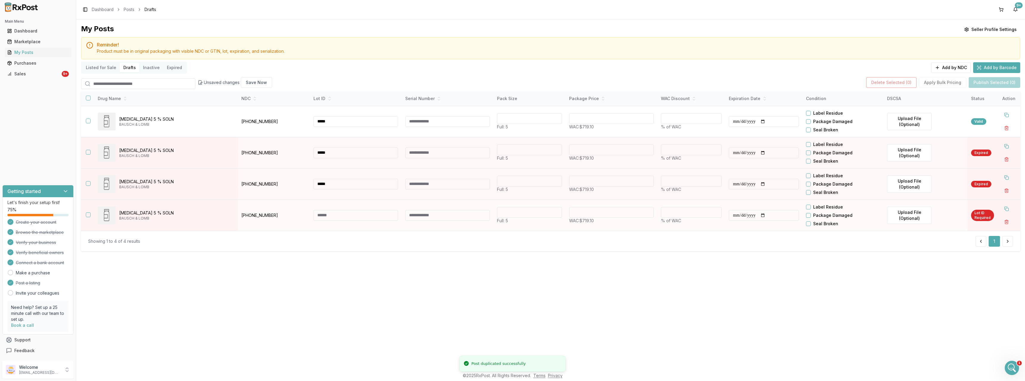
type input "*****"
click at [323, 212] on input at bounding box center [355, 215] width 85 height 11
paste input "*****"
type input "*****"
click at [734, 153] on div at bounding box center [733, 152] width 4 height 11
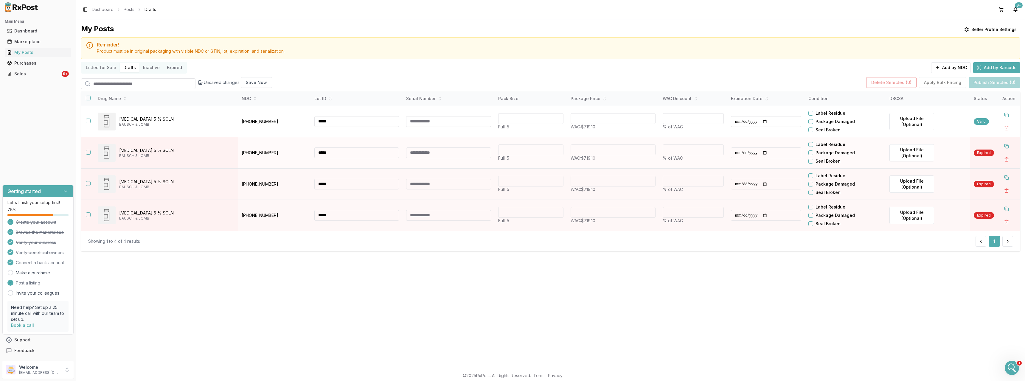
click at [734, 153] on div at bounding box center [733, 152] width 4 height 11
click at [752, 153] on input "**********" at bounding box center [766, 152] width 70 height 11
type input "**********"
click at [755, 183] on input "**********" at bounding box center [766, 184] width 70 height 11
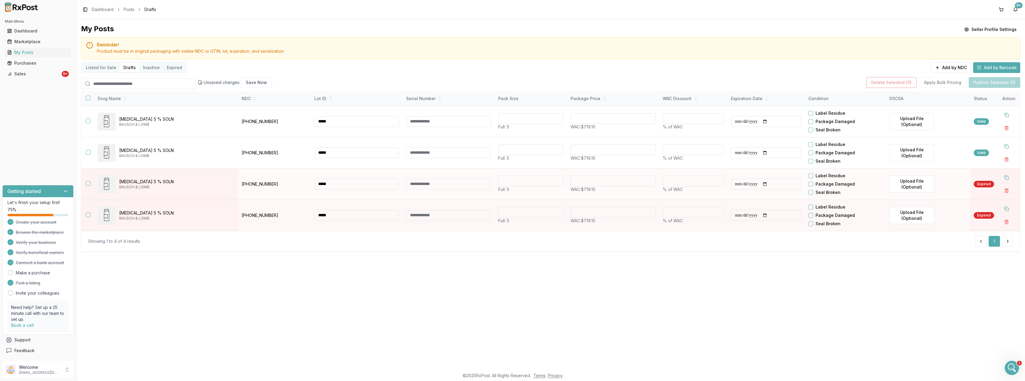
type input "**********"
click at [755, 215] on input "**********" at bounding box center [766, 215] width 70 height 11
type input "**********"
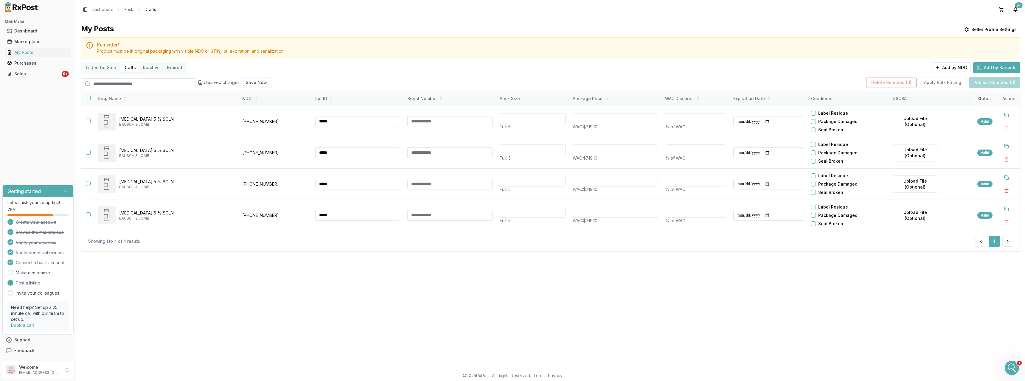
click at [89, 99] on button "button" at bounding box center [88, 98] width 5 height 5
click at [1004, 81] on button "Publish Selected (4)" at bounding box center [994, 82] width 52 height 11
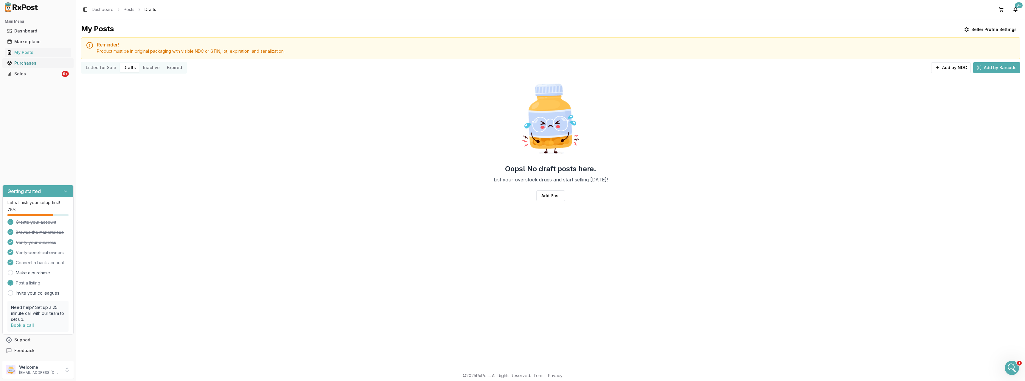
click at [26, 63] on div "Purchases" at bounding box center [38, 63] width 62 height 6
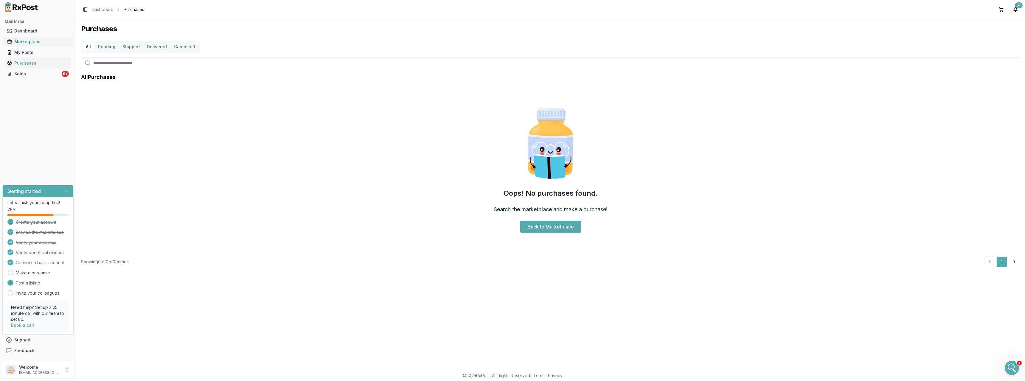
click at [30, 41] on div "Marketplace" at bounding box center [38, 42] width 62 height 6
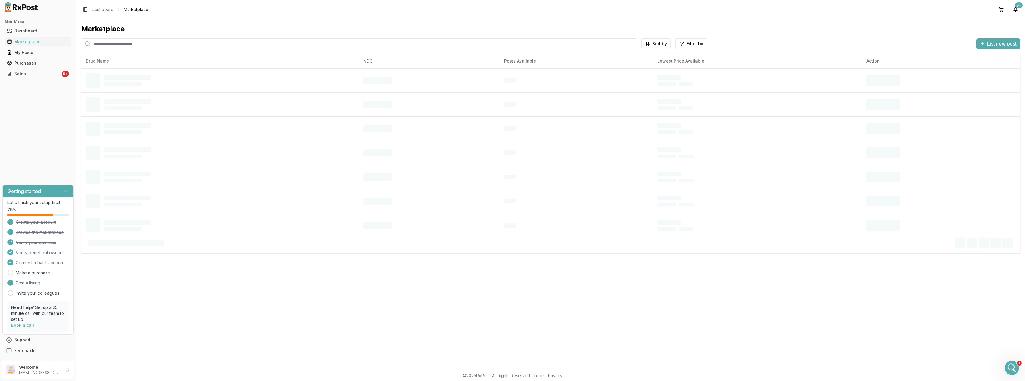
click at [213, 48] on input "search" at bounding box center [358, 43] width 555 height 11
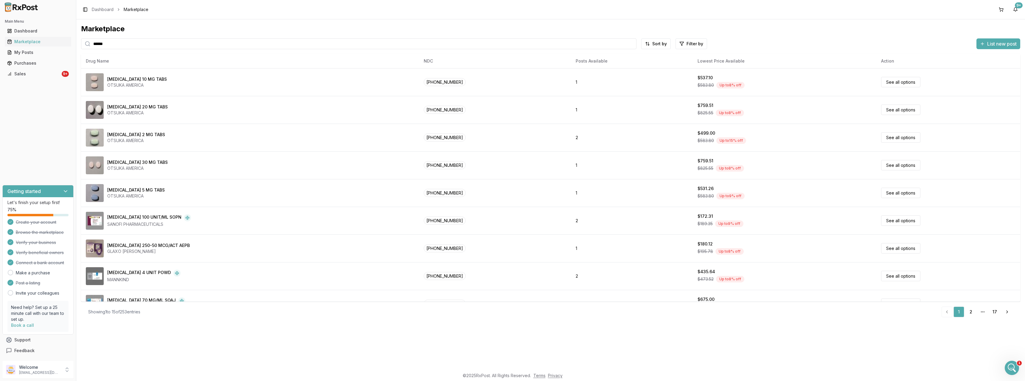
type input "******"
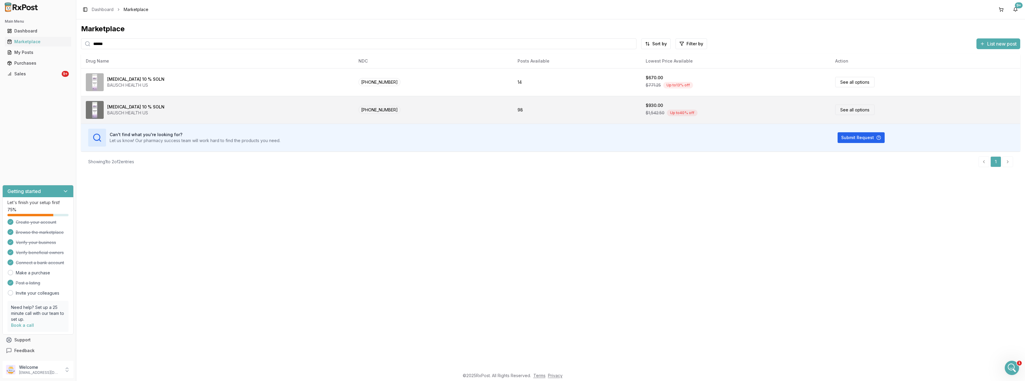
click at [836, 111] on link "See all options" at bounding box center [854, 110] width 39 height 10
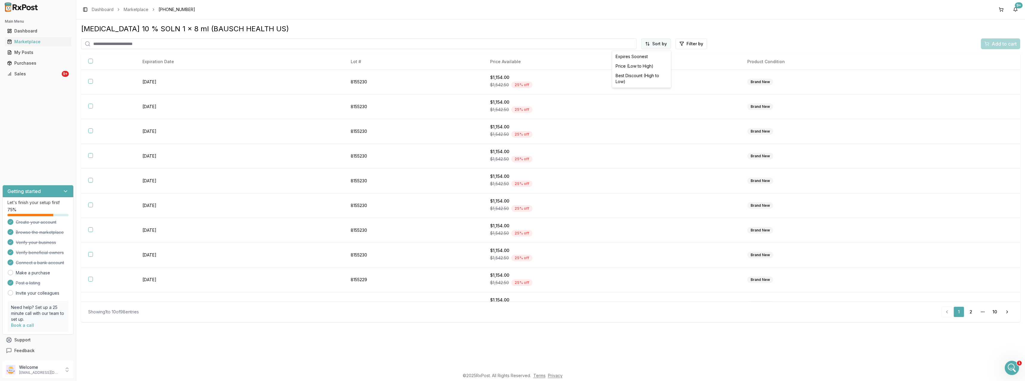
click at [647, 43] on html "Main Menu Dashboard Marketplace My Posts Purchases Sales 9+ Getting started Let…" at bounding box center [512, 190] width 1025 height 381
click at [633, 65] on div "Price (Low to High)" at bounding box center [641, 66] width 57 height 10
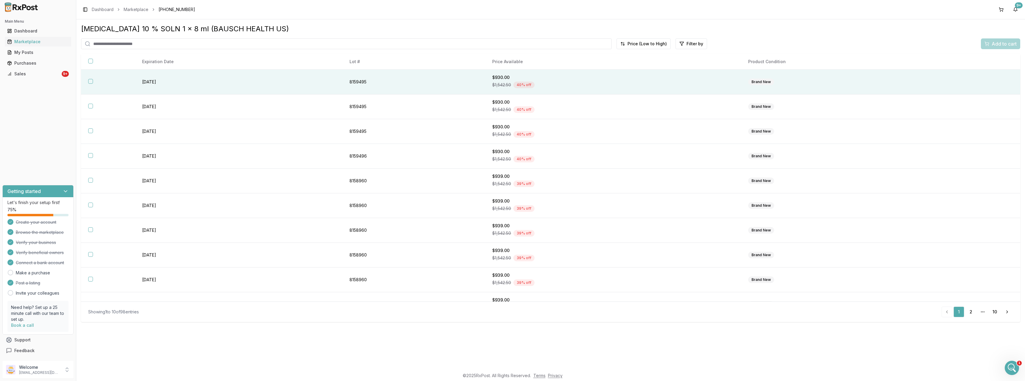
click at [634, 83] on div "$1,542.50 40 % off" at bounding box center [613, 84] width 242 height 9
click at [997, 47] on span "Add to cart" at bounding box center [1003, 43] width 25 height 7
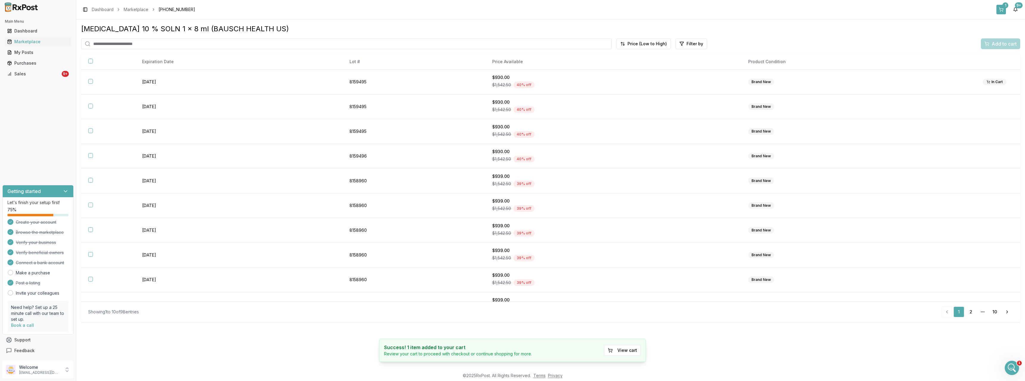
click at [1000, 9] on button "1" at bounding box center [1001, 10] width 10 height 10
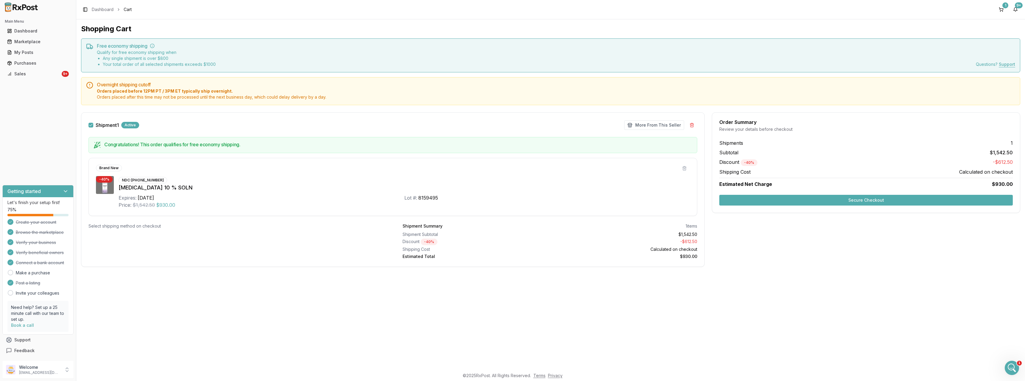
scroll to position [77, 0]
click at [645, 126] on button "More From This Seller" at bounding box center [654, 125] width 60 height 10
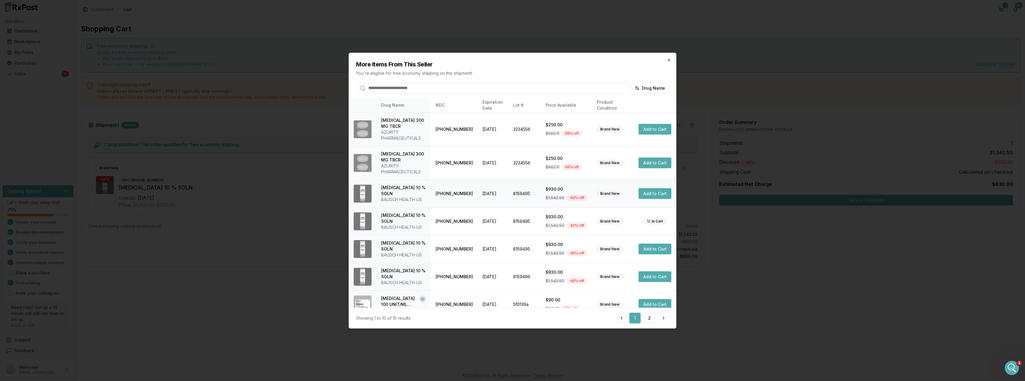
click at [650, 195] on button "Add to Cart" at bounding box center [654, 193] width 33 height 11
click at [667, 59] on icon "button" at bounding box center [668, 59] width 5 height 5
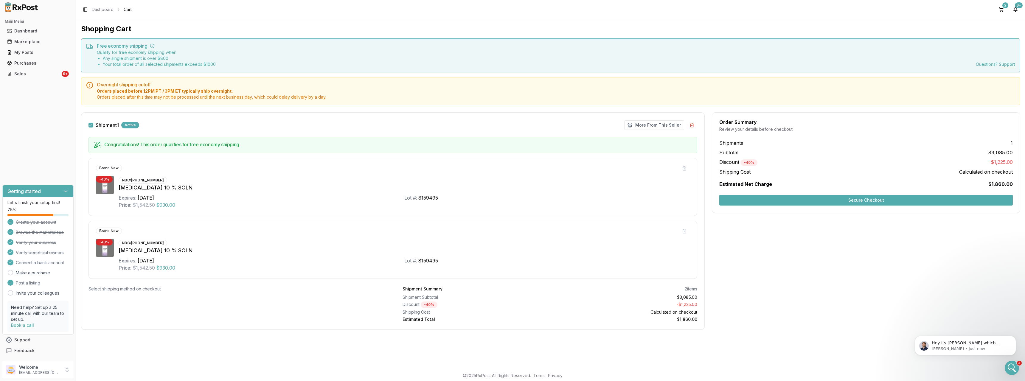
scroll to position [0, 0]
click at [971, 347] on p "[PERSON_NAME] • 3m ago" at bounding box center [969, 348] width 77 height 5
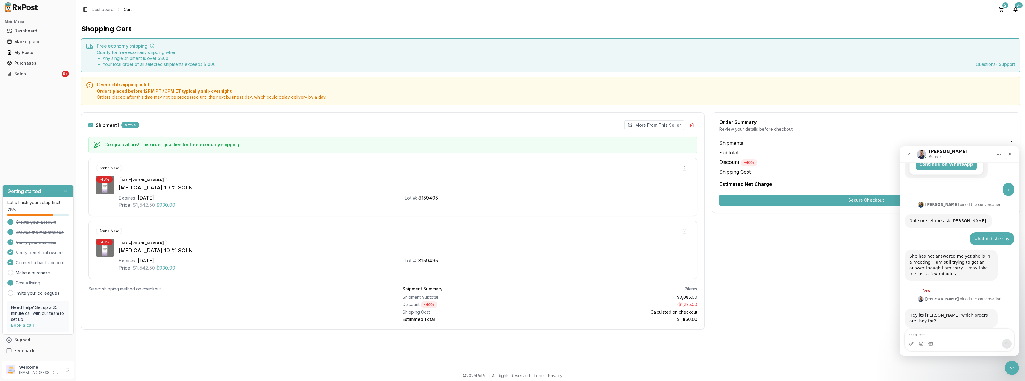
scroll to position [118, 0]
type textarea "**********"
click at [1005, 342] on icon "Send a message…" at bounding box center [1006, 343] width 5 height 5
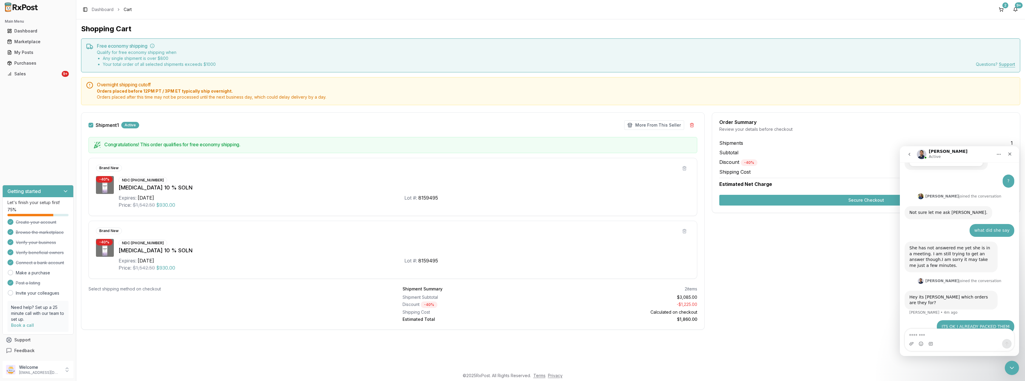
click at [783, 277] on div "Order Summary Review your details before checkout Shipments 1 Subtotal $3,085.0…" at bounding box center [866, 224] width 308 height 225
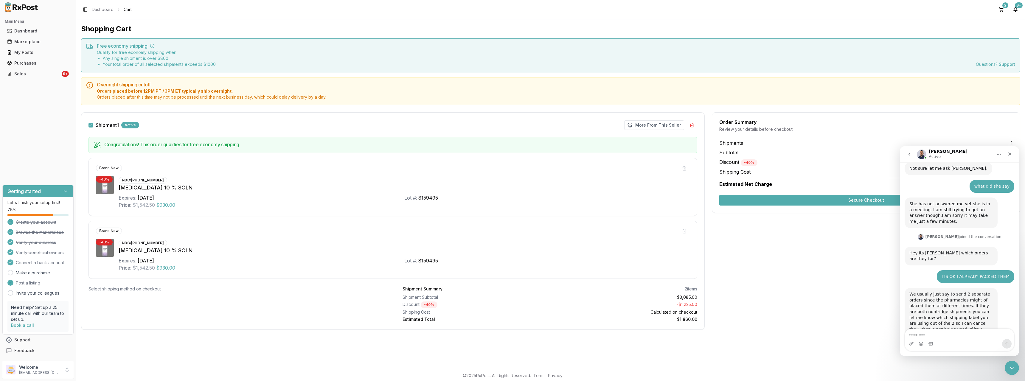
scroll to position [185, 0]
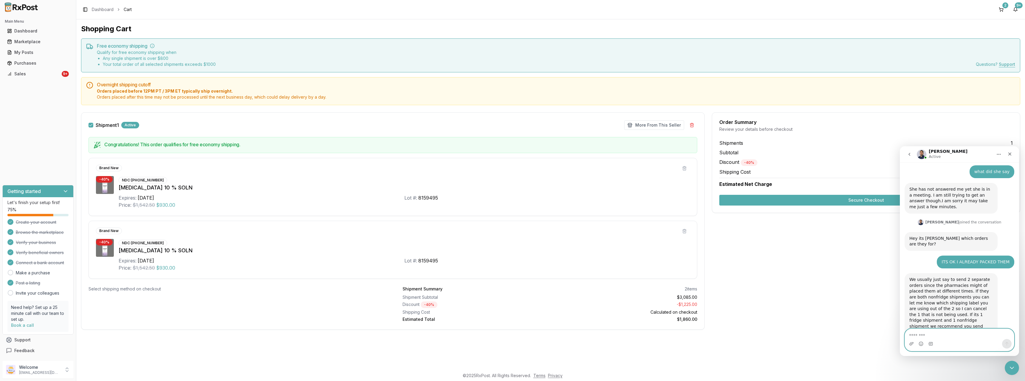
click at [933, 333] on textarea "Message…" at bounding box center [959, 334] width 109 height 10
type textarea "**"
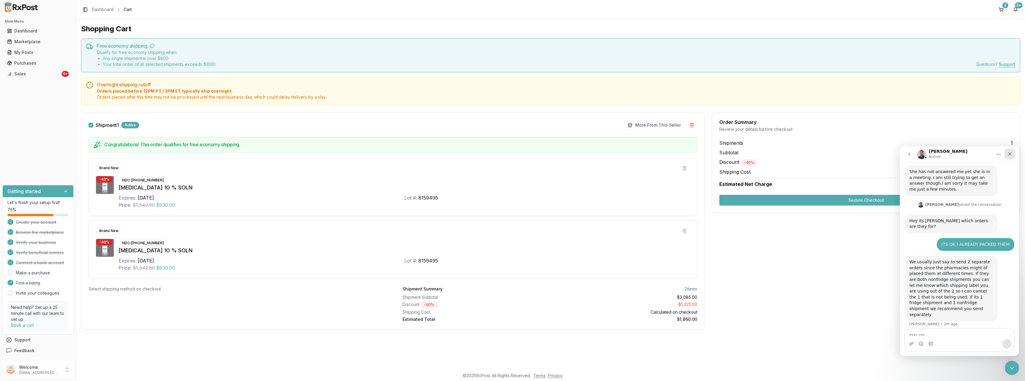
click at [1012, 154] on icon "Close" at bounding box center [1009, 154] width 5 height 5
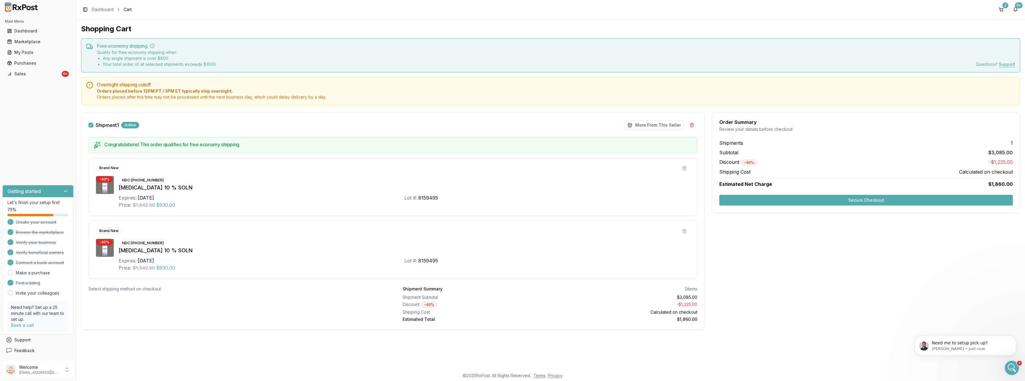
scroll to position [0, 0]
click at [991, 345] on p "Need me to setup pick up?" at bounding box center [969, 343] width 77 height 6
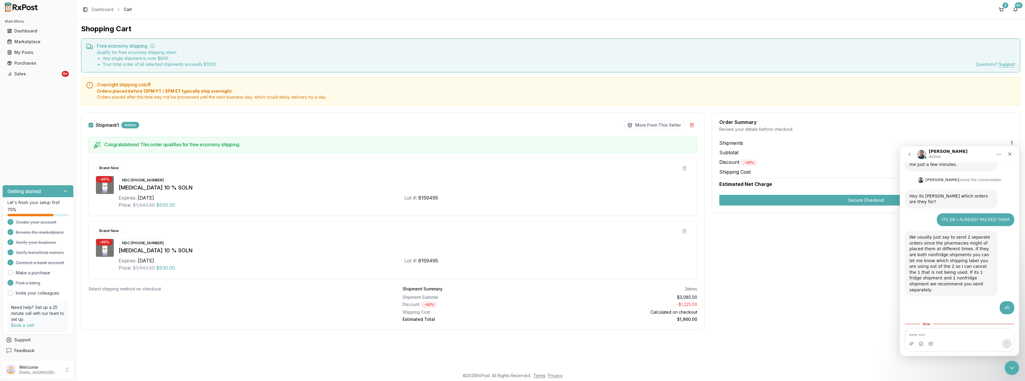
scroll to position [230, 0]
click at [965, 336] on textarea "Message…" at bounding box center [959, 334] width 109 height 10
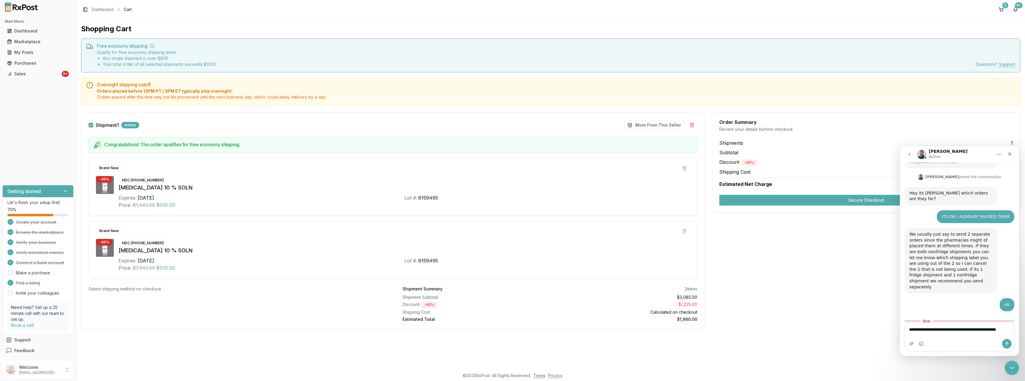
scroll to position [236, 0]
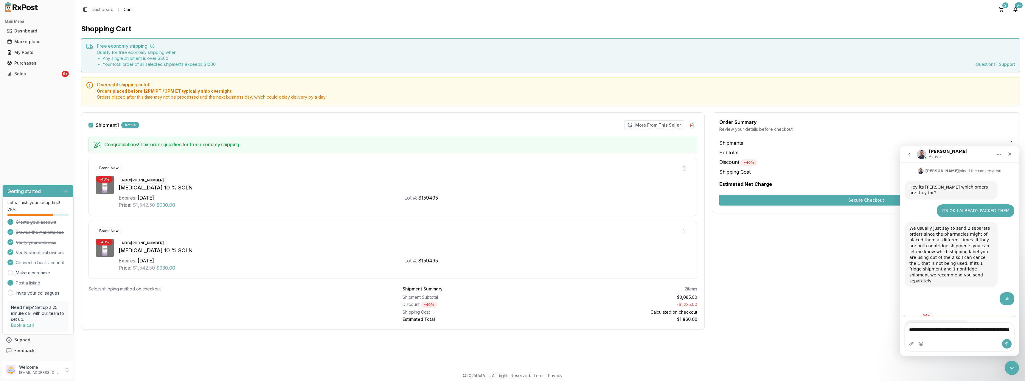
type textarea "**********"
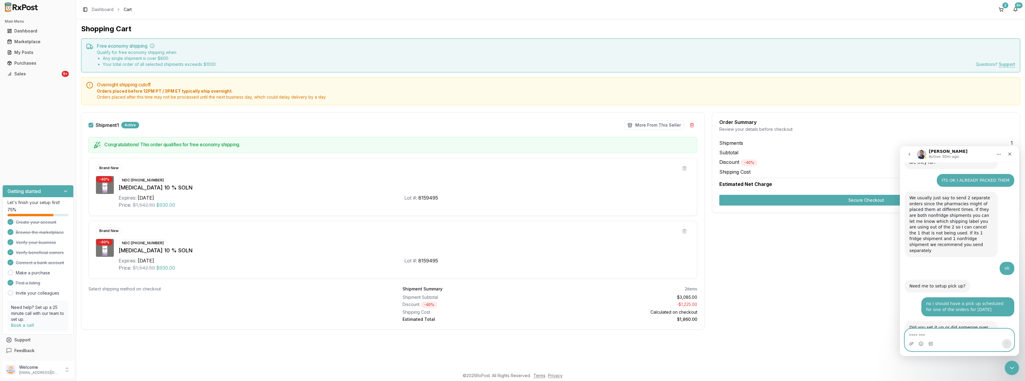
scroll to position [267, 0]
type textarea "**********"
click at [1006, 341] on icon "Send a message…" at bounding box center [1006, 343] width 5 height 5
